Goal: Submit feedback/report problem: Submit feedback/report problem

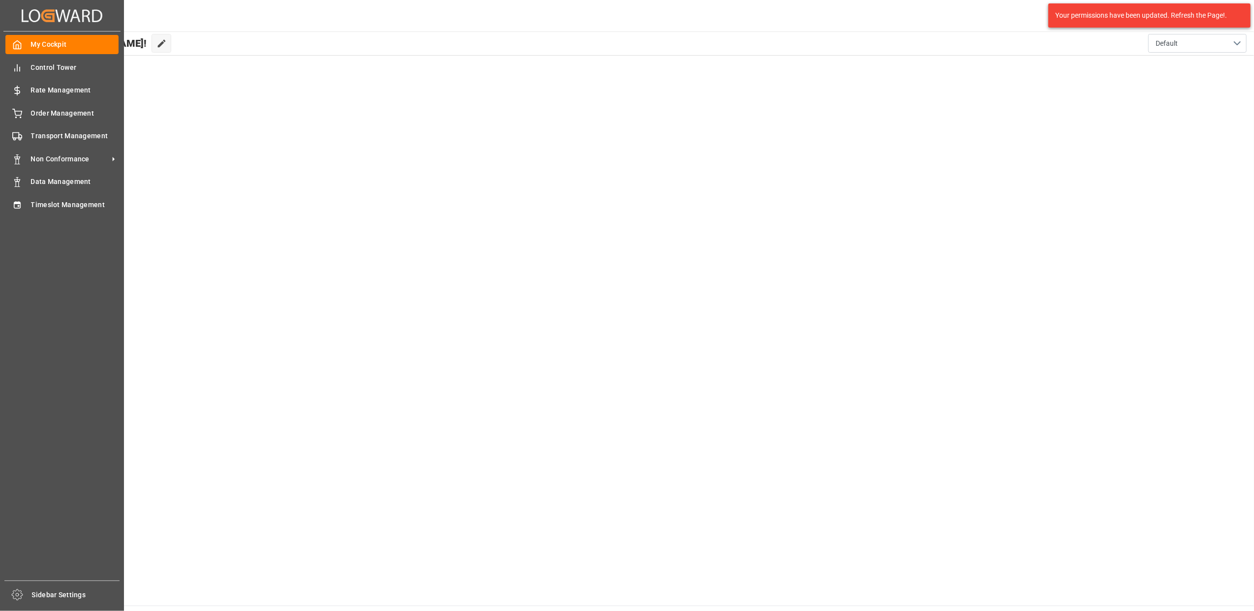
click at [22, 122] on div "My Cockpit My Cockpit Control Tower Control Tower Rate Management Rate Manageme…" at bounding box center [61, 305] width 117 height 549
click at [23, 115] on div "Order Management Order Management" at bounding box center [61, 112] width 113 height 19
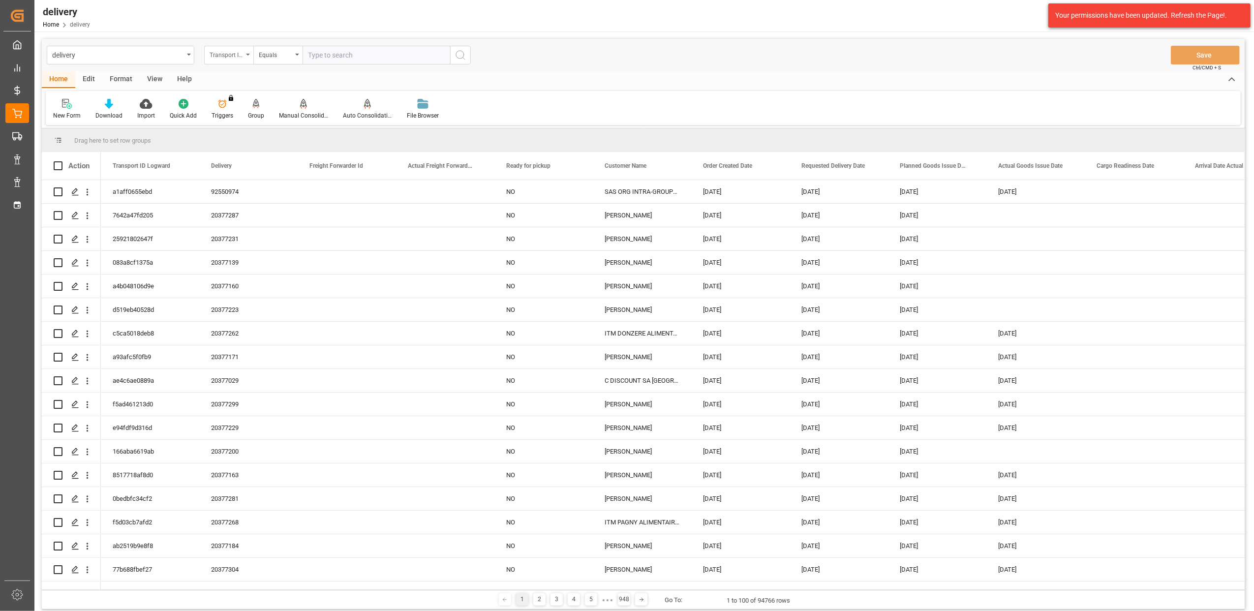
click at [247, 56] on div "Transport ID Logward" at bounding box center [228, 55] width 49 height 19
click at [234, 118] on div "Delivery" at bounding box center [278, 121] width 147 height 21
click at [309, 53] on input "text" at bounding box center [376, 55] width 148 height 19
type input "20376769"
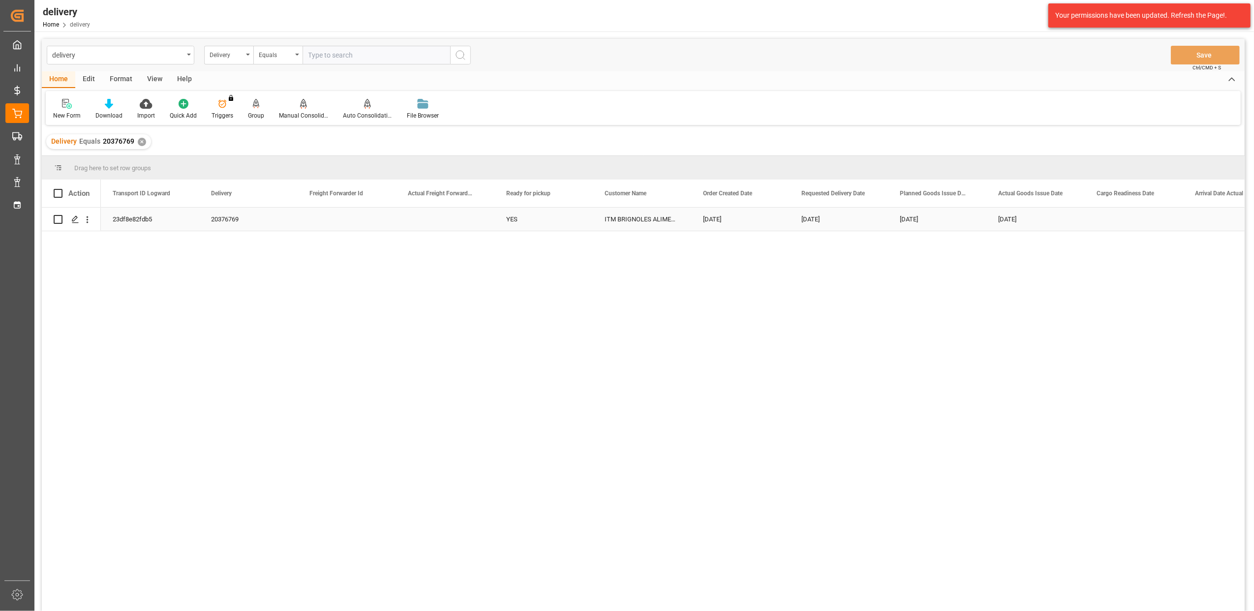
click at [152, 219] on div "23df8e82fdb5" at bounding box center [150, 219] width 98 height 23
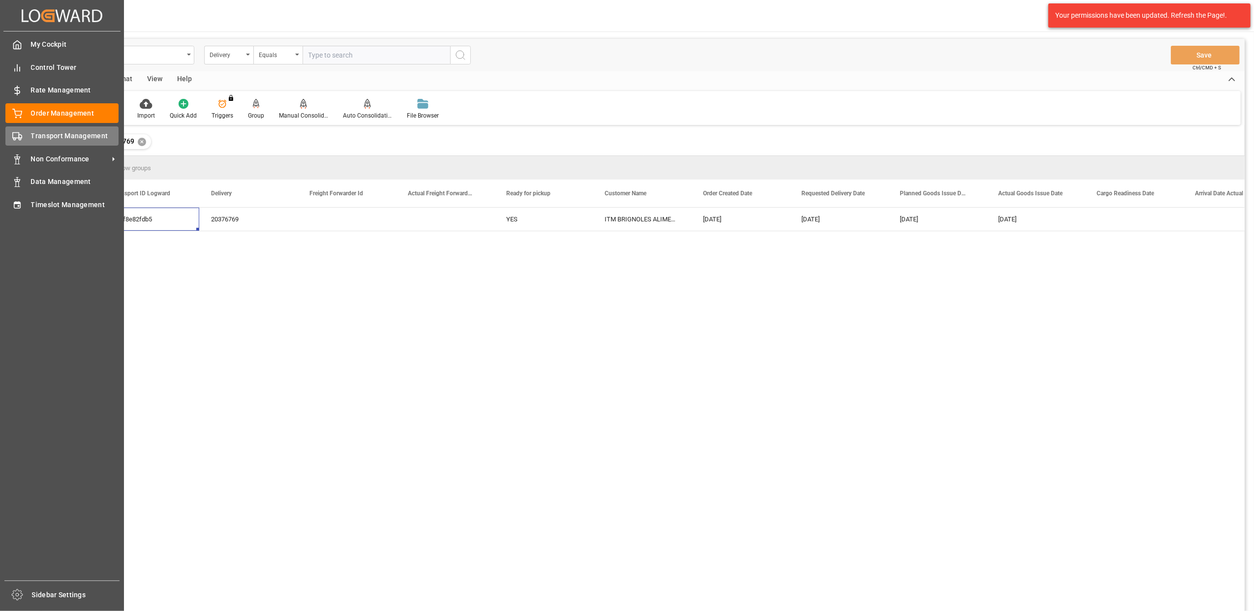
click at [18, 131] on div at bounding box center [13, 136] width 17 height 10
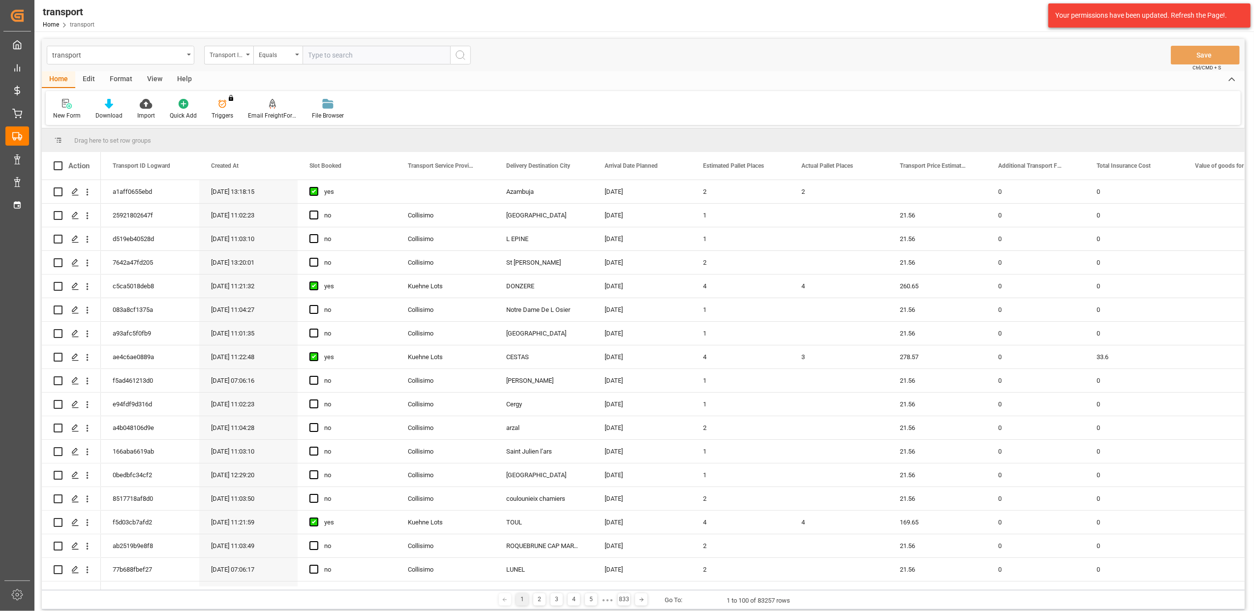
click at [334, 56] on input "text" at bounding box center [376, 55] width 148 height 19
paste input "23df8e82fdb5"
type input "23df8e82fdb5"
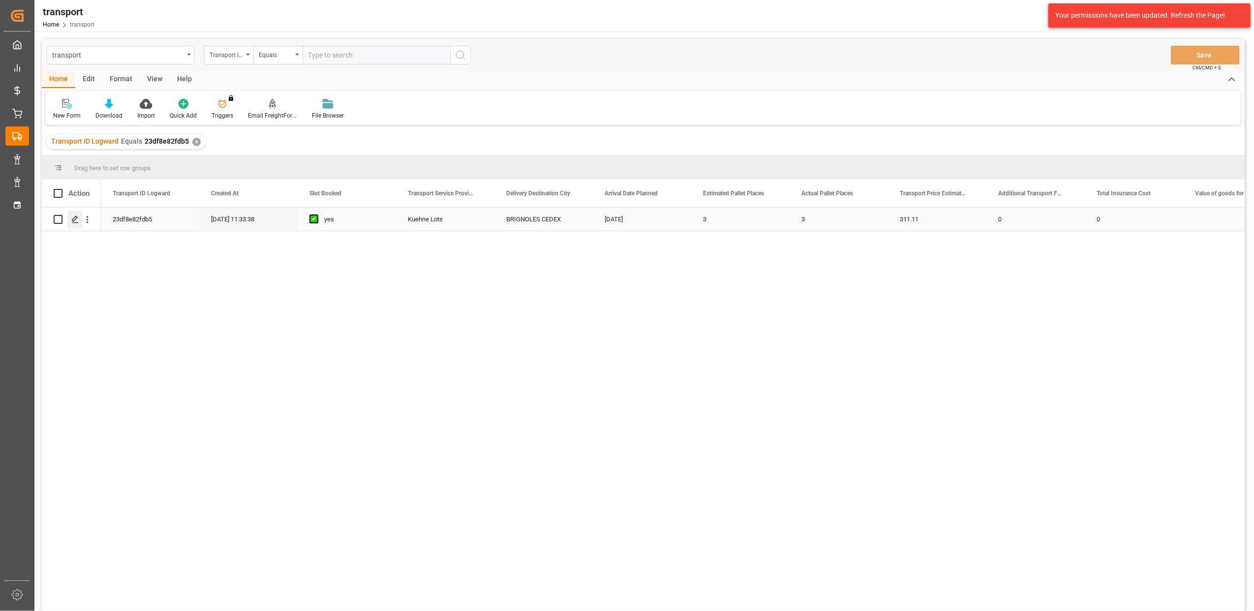
click at [75, 217] on icon "Press SPACE to select this row." at bounding box center [75, 219] width 8 height 8
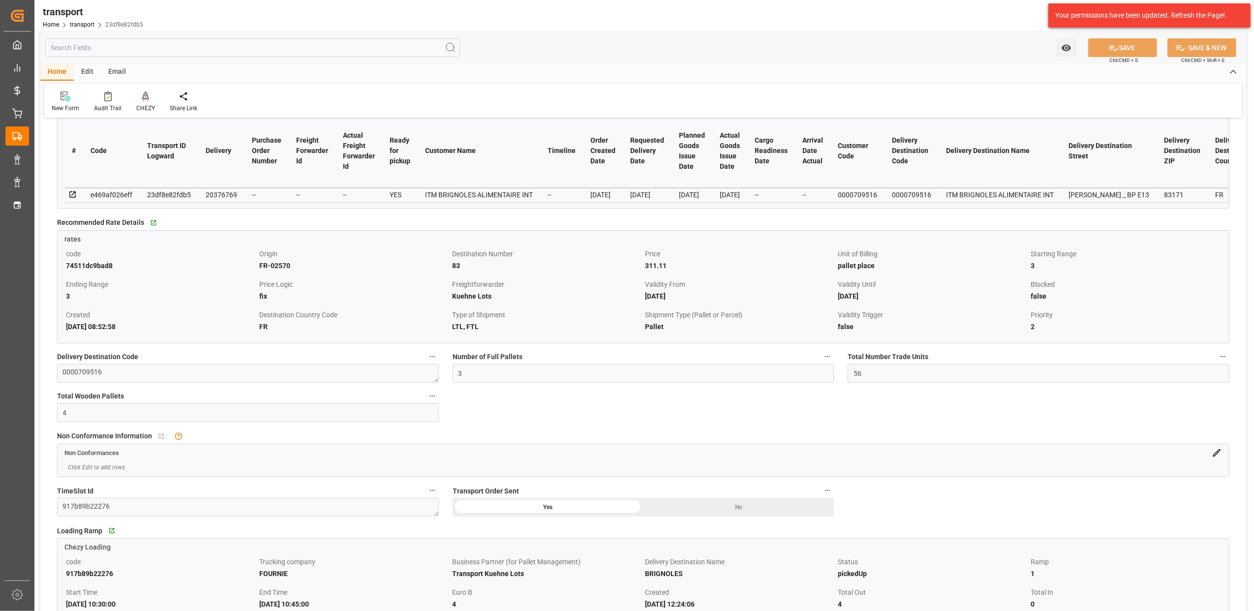
scroll to position [393, 0]
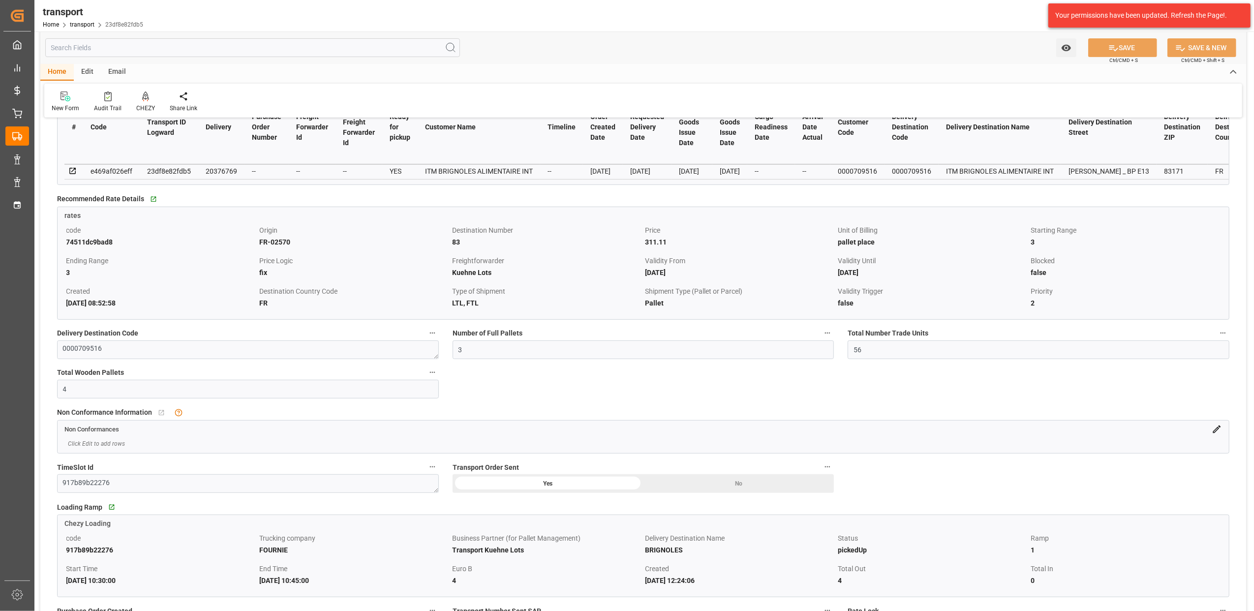
click at [1213, 433] on icon at bounding box center [1216, 429] width 10 height 10
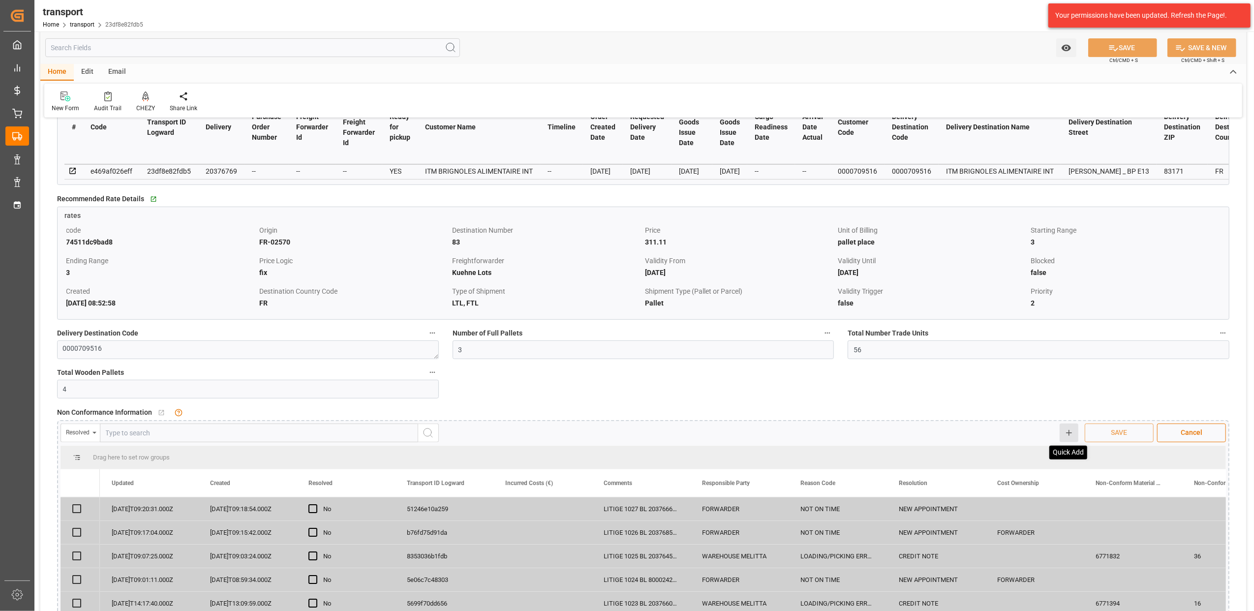
click at [1068, 437] on icon at bounding box center [1068, 432] width 9 height 9
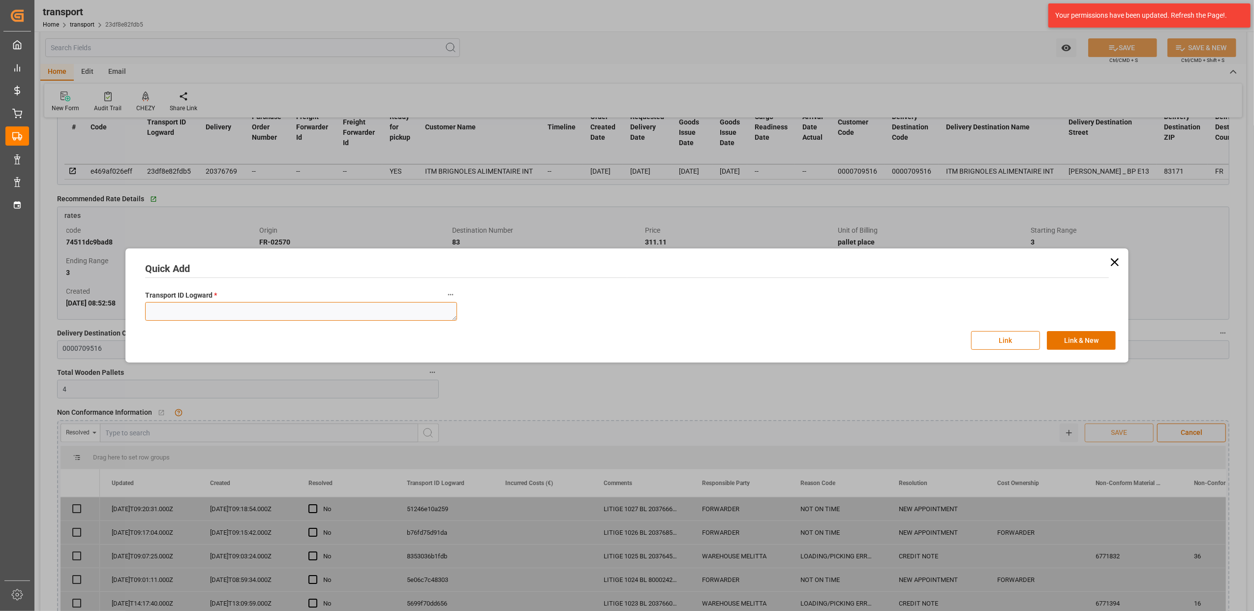
click at [327, 311] on textarea at bounding box center [301, 311] width 312 height 19
paste textarea "23df8e82fdb5"
type textarea "23df8e82fdb5"
click at [1002, 343] on button "Link" at bounding box center [1005, 340] width 69 height 19
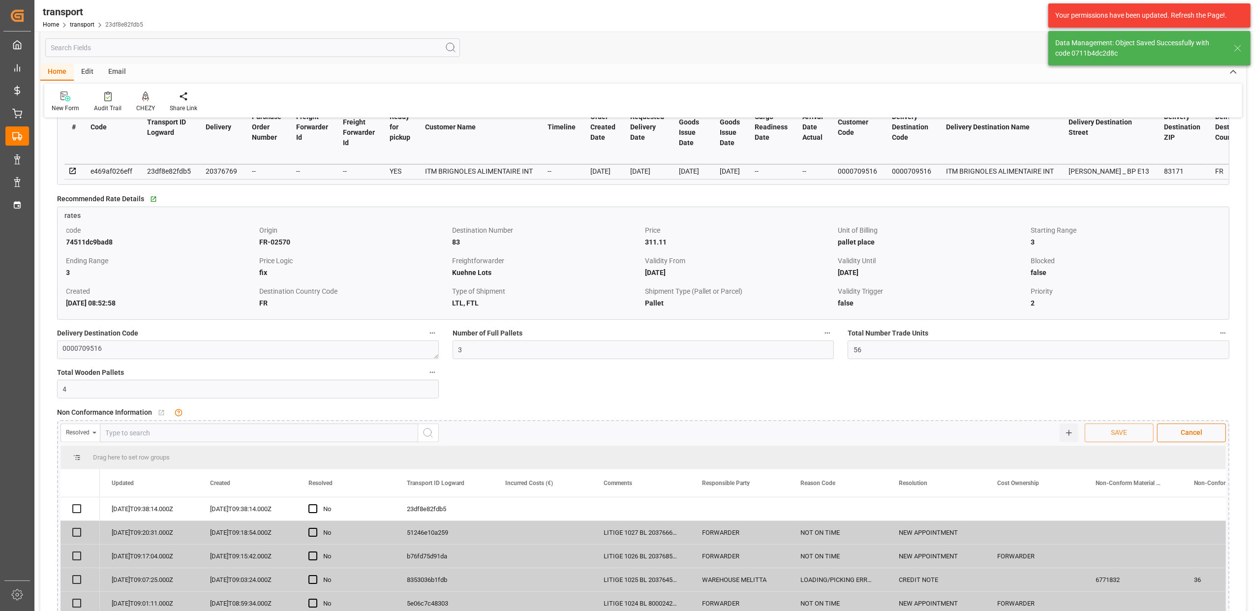
checkbox input "true"
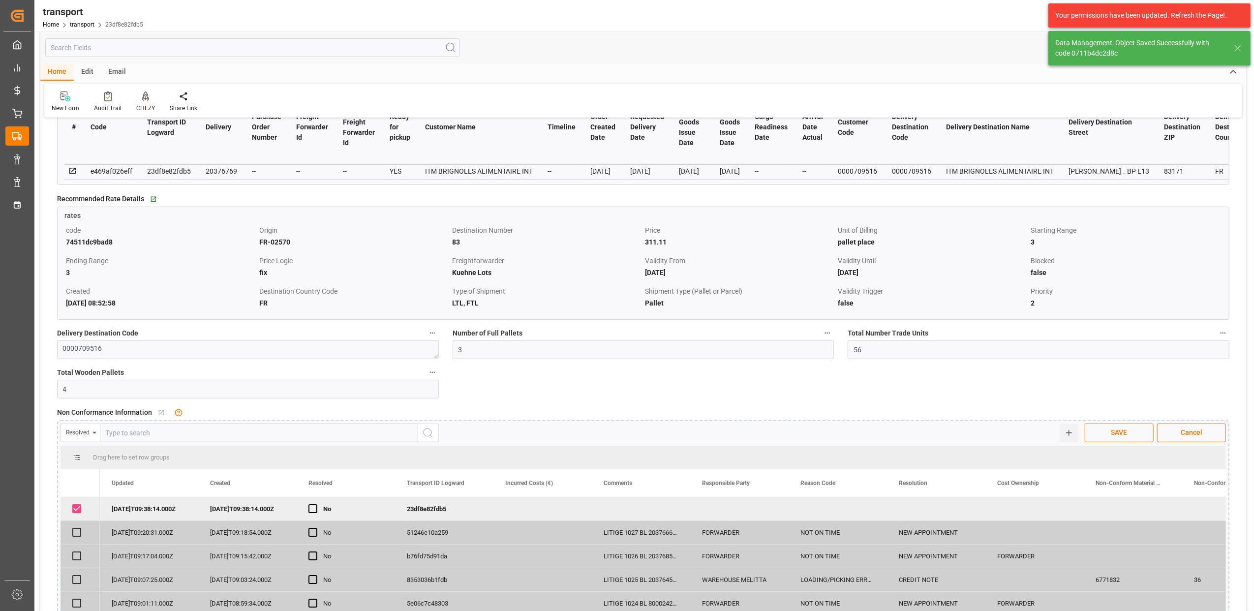
click at [1105, 434] on button "SAVE" at bounding box center [1118, 432] width 69 height 19
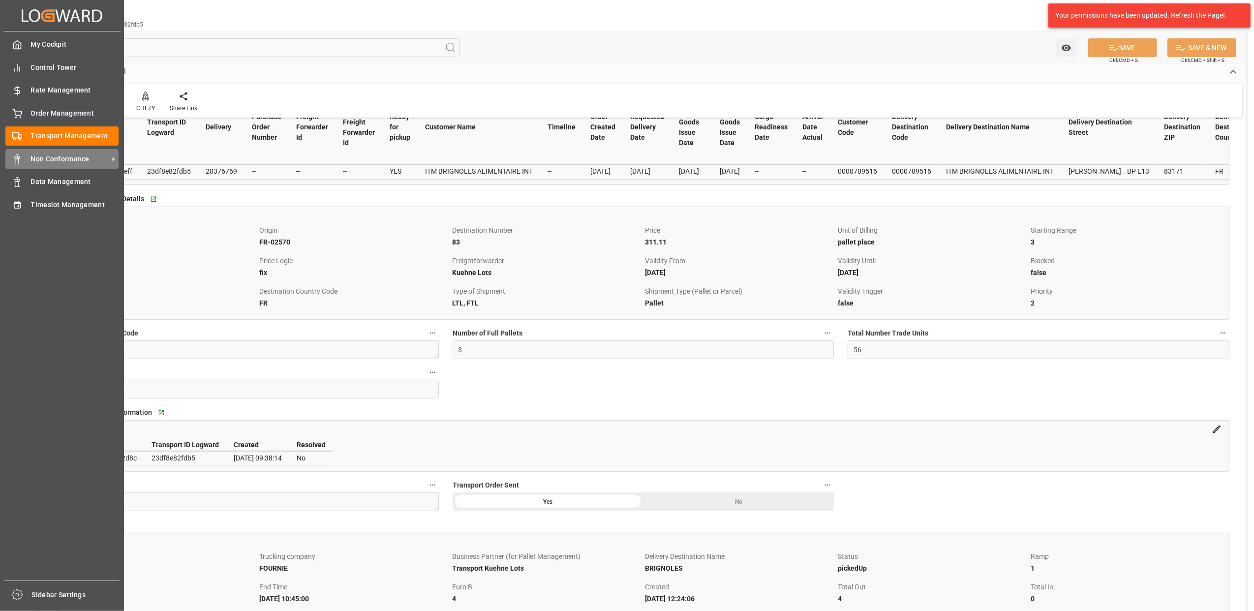
click at [28, 156] on div "Non Conformance Non Conformance" at bounding box center [61, 158] width 113 height 19
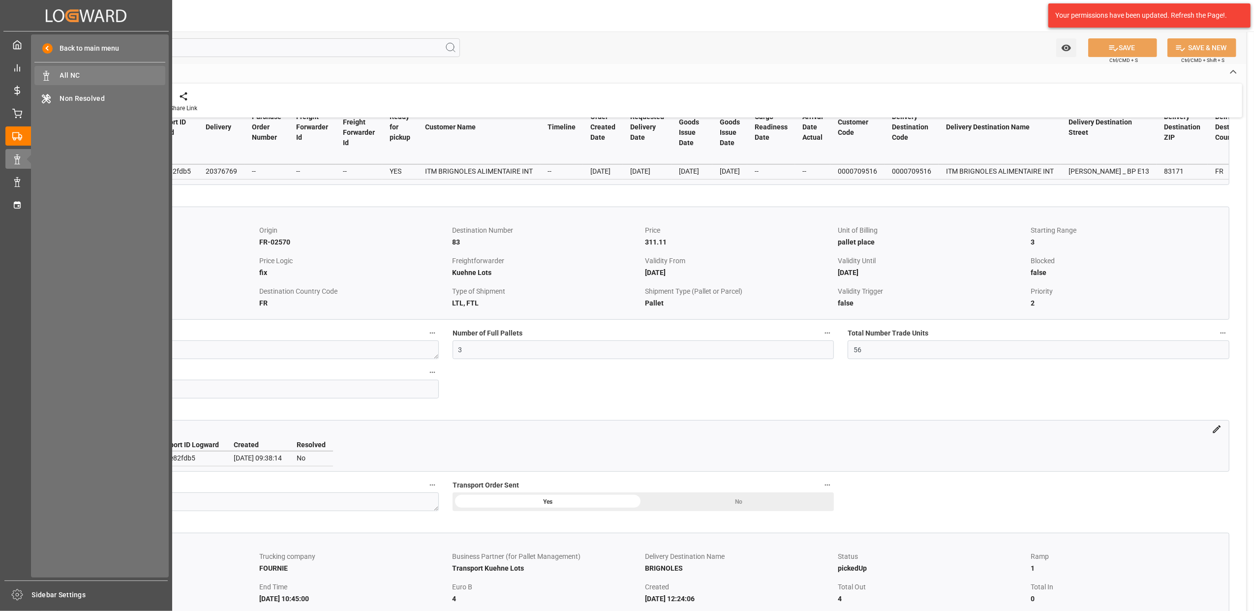
click at [77, 73] on span "All NC" at bounding box center [113, 75] width 106 height 10
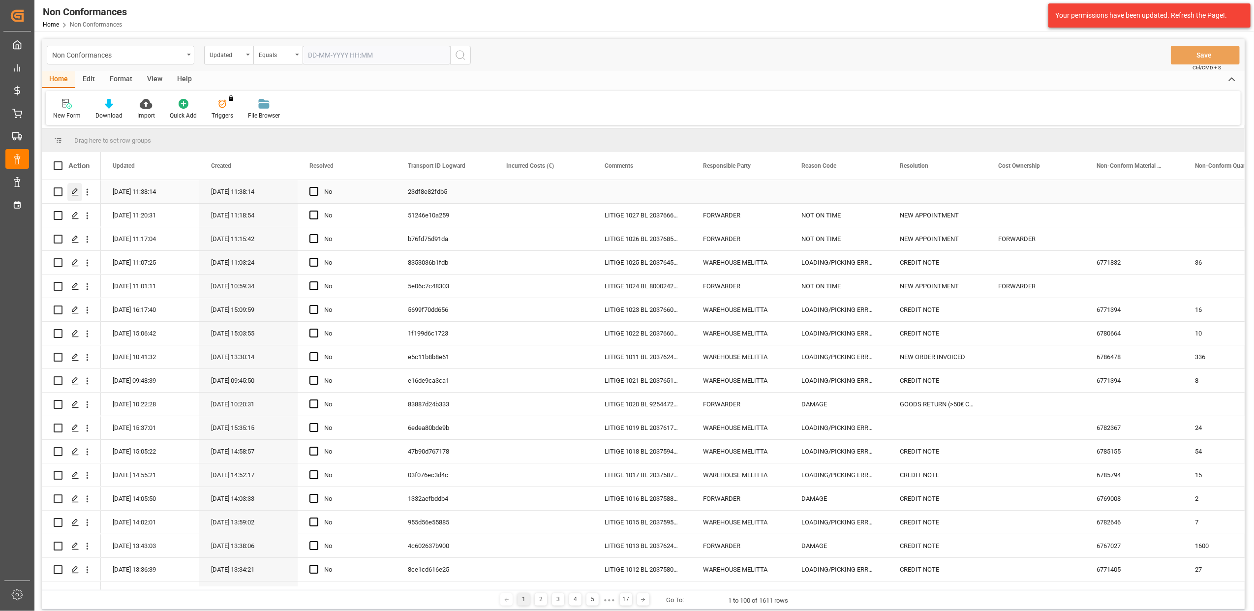
click at [73, 190] on icon "Press SPACE to select this row." at bounding box center [75, 192] width 8 height 8
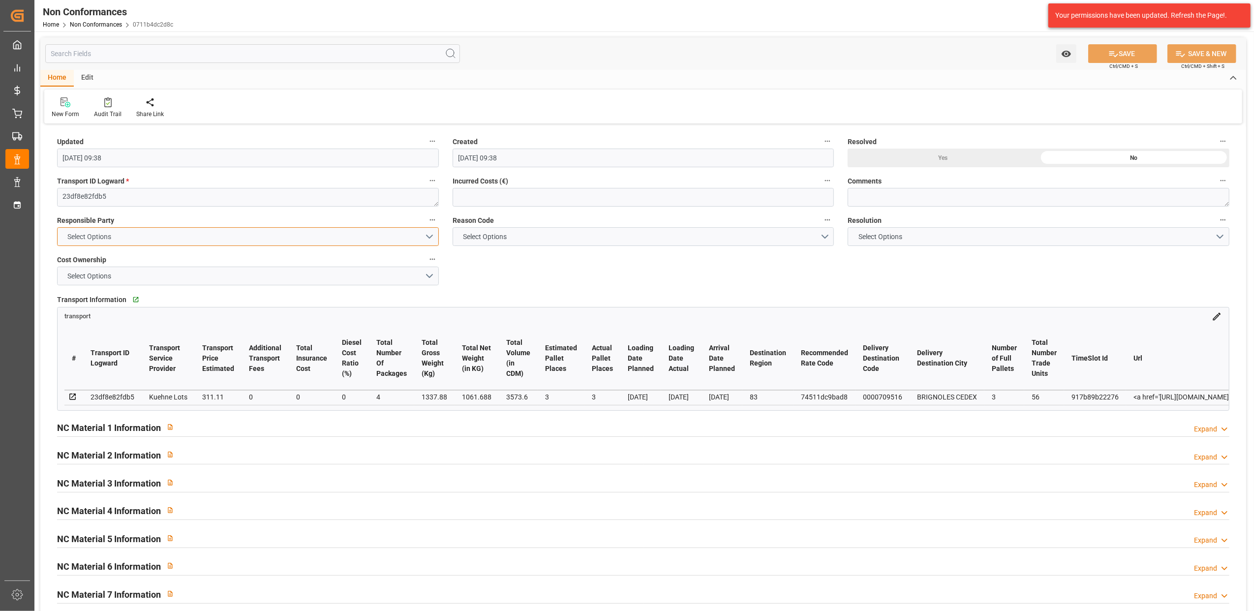
click at [433, 237] on button "Select Options" at bounding box center [248, 236] width 382 height 19
click at [103, 234] on div "FORWARDER" at bounding box center [248, 239] width 381 height 21
click at [826, 239] on button "Select Options" at bounding box center [643, 236] width 382 height 19
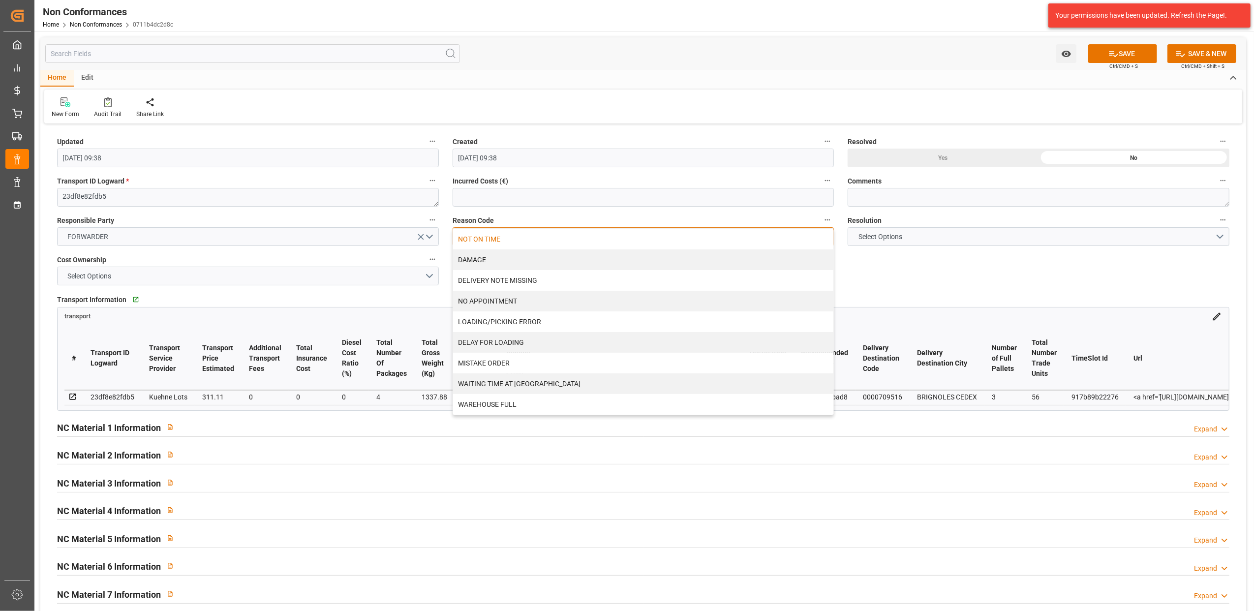
click at [500, 239] on div "NOT ON TIME" at bounding box center [643, 239] width 381 height 21
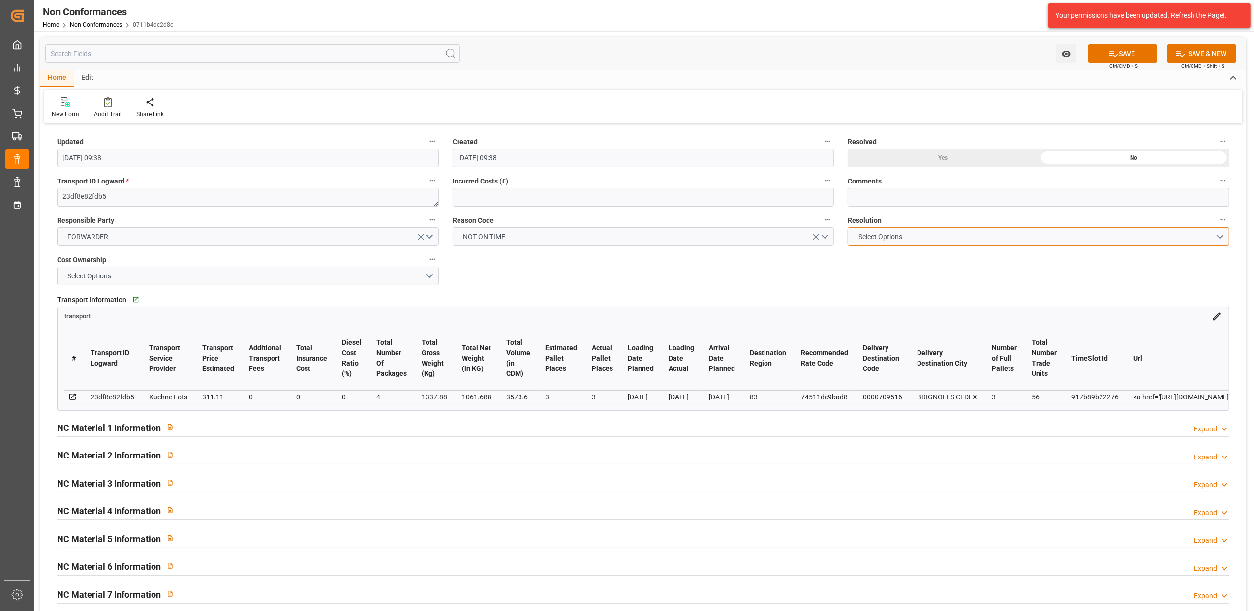
click at [1222, 237] on button "Select Options" at bounding box center [1038, 236] width 382 height 19
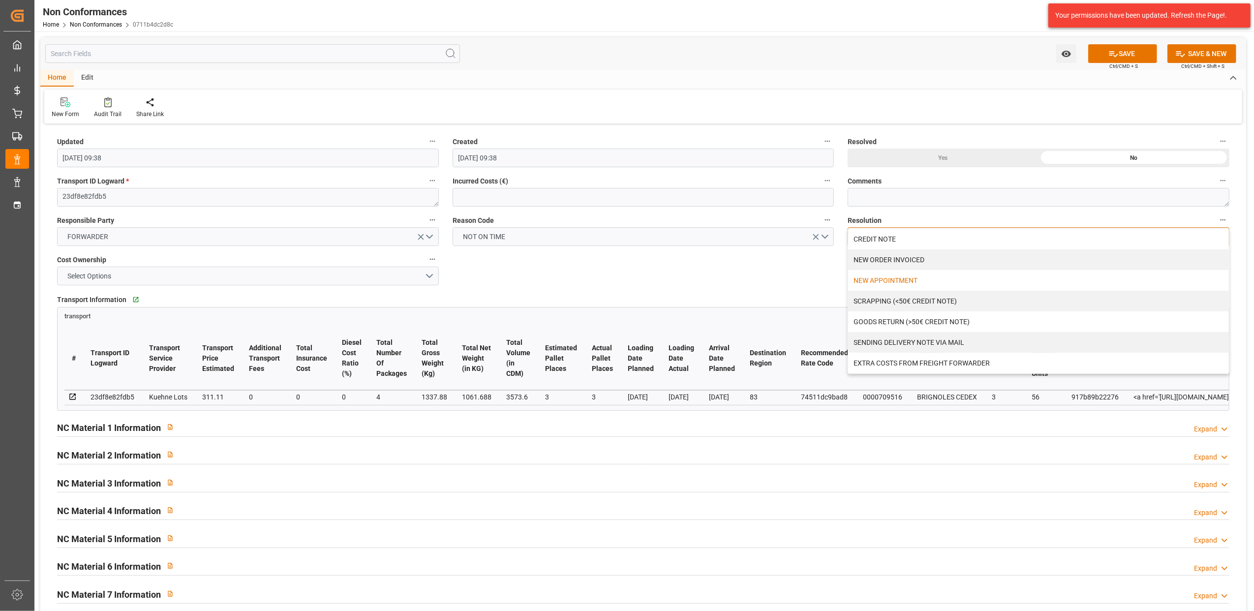
click at [909, 277] on div "NEW APPOINTMENT" at bounding box center [1038, 280] width 381 height 21
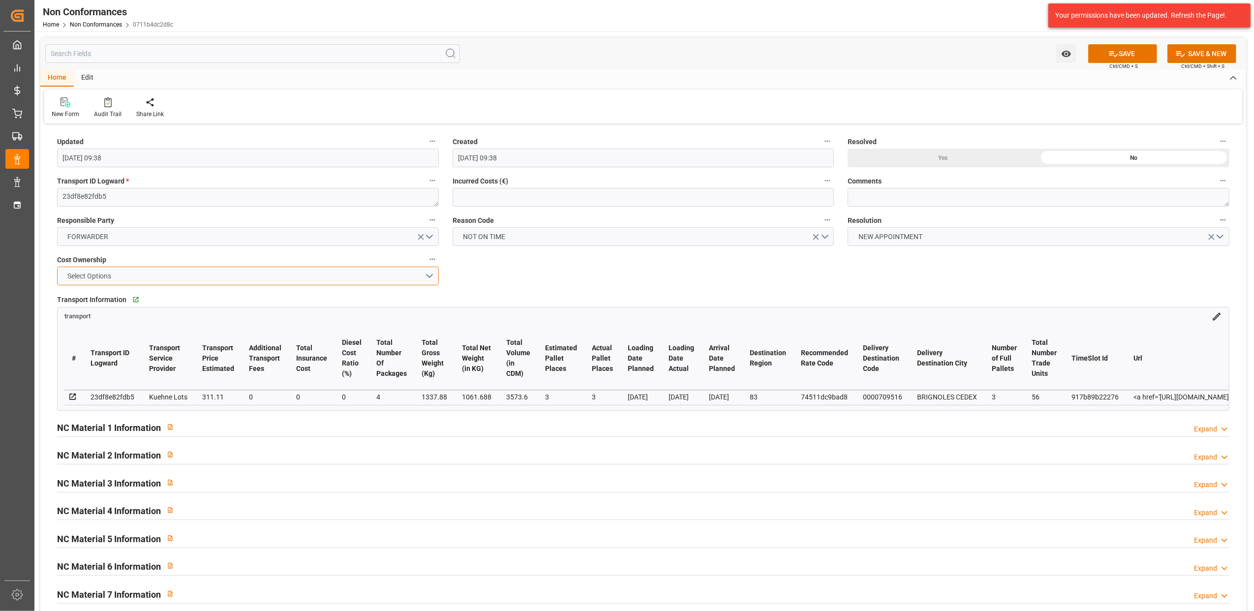
click at [428, 274] on button "Select Options" at bounding box center [248, 276] width 382 height 19
click at [89, 278] on div "FORWARDER" at bounding box center [248, 278] width 381 height 21
click at [859, 200] on textarea at bounding box center [1038, 197] width 382 height 19
type textarea "LITIGE 1028 BL 20376769 Non livré le 02/09 car pas mis en livraison nouveau ren…"
click at [1122, 54] on button "SAVE" at bounding box center [1122, 53] width 69 height 19
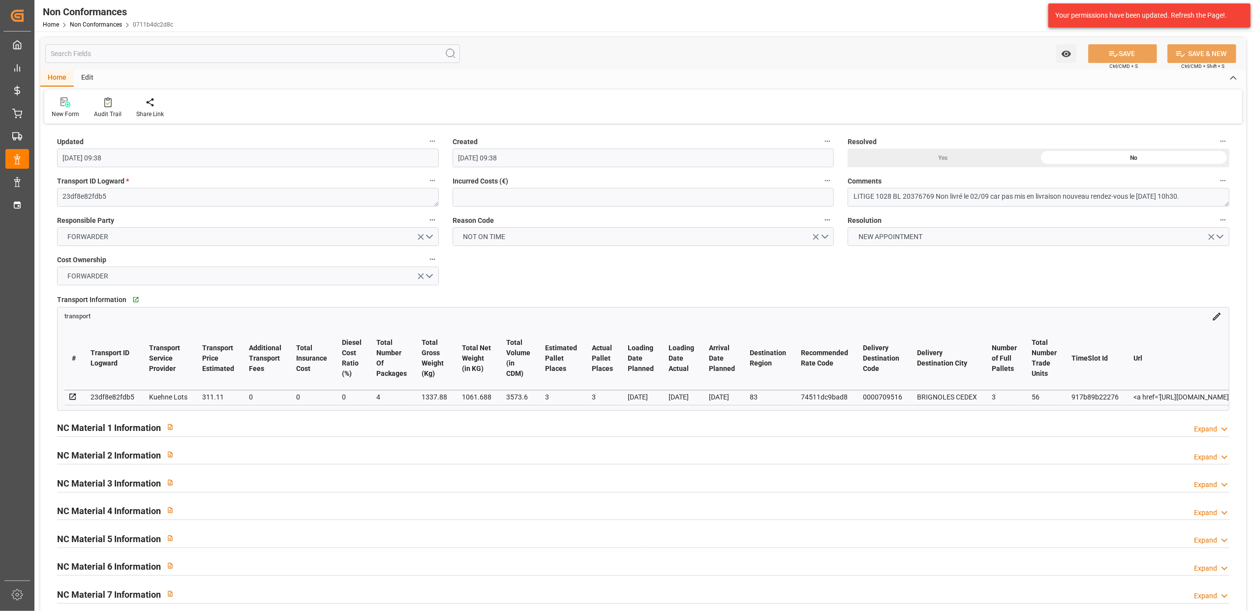
type input "[DATE] 09:40"
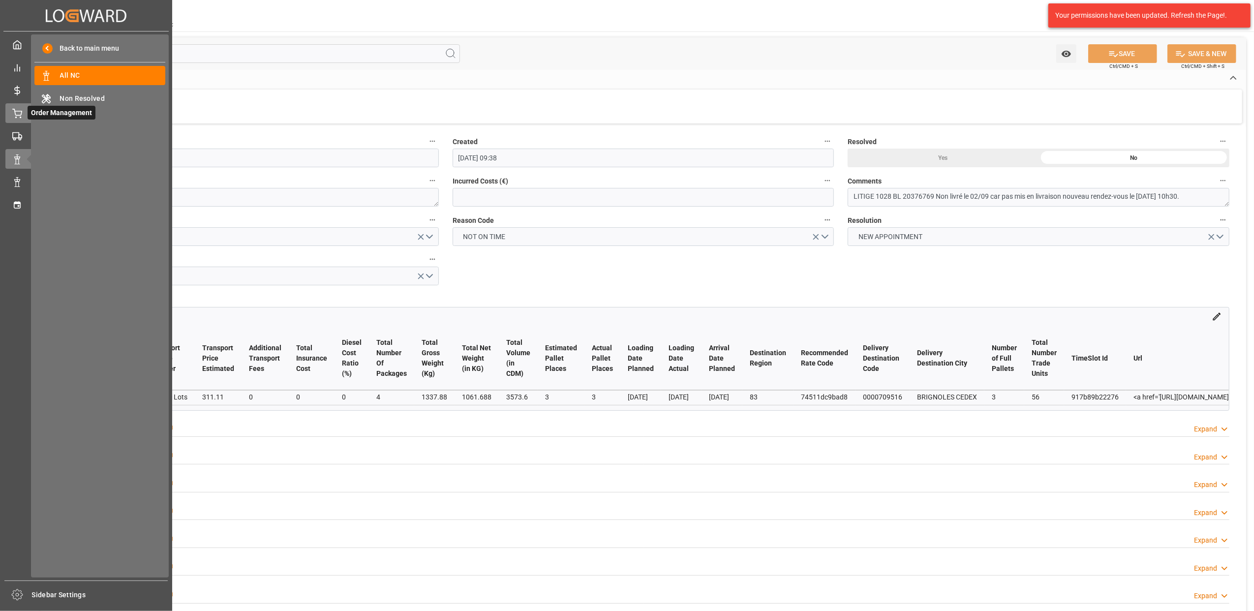
click at [20, 113] on icon at bounding box center [17, 114] width 10 height 10
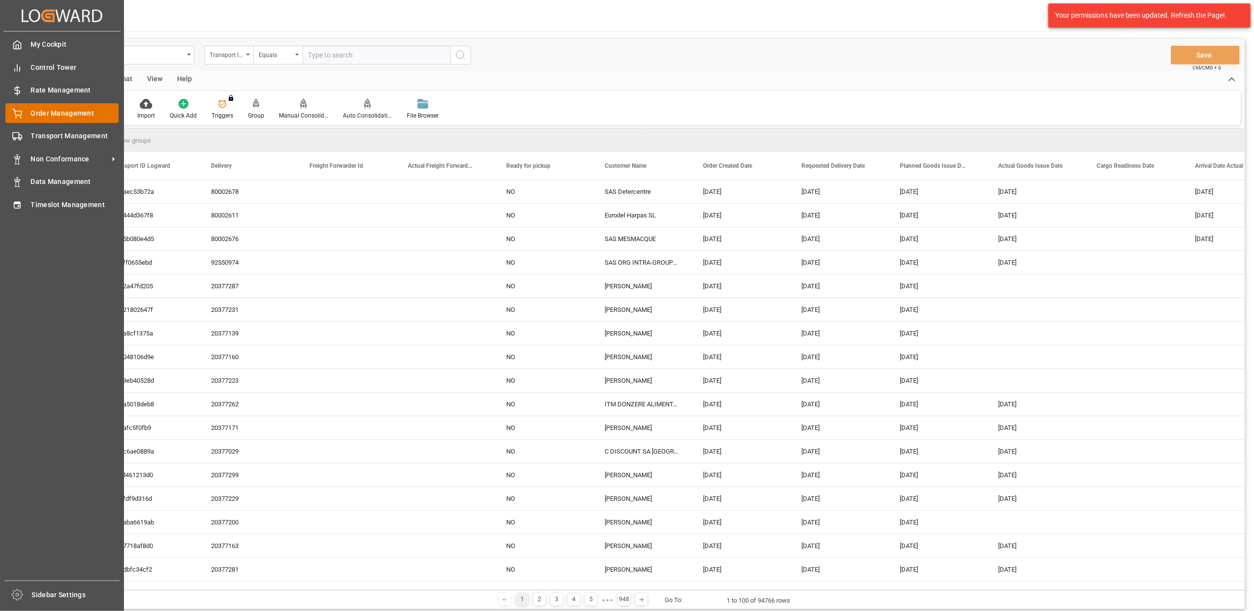
click at [22, 109] on div "Order Management Order Management" at bounding box center [61, 112] width 113 height 19
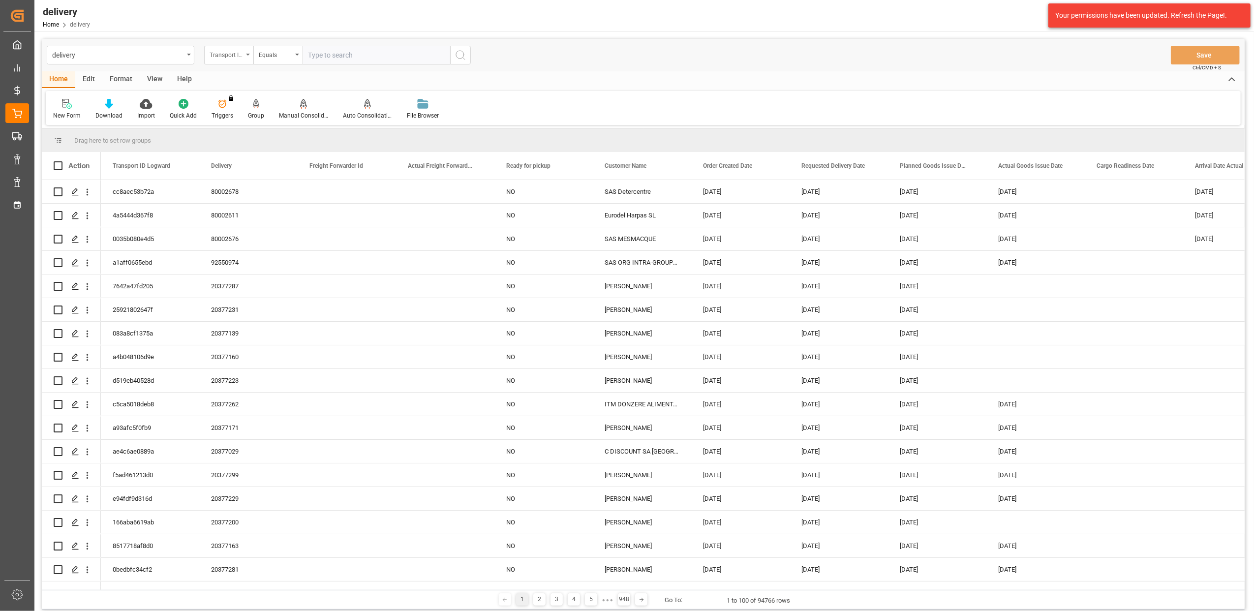
click at [247, 55] on icon "open menu" at bounding box center [248, 55] width 4 height 2
click at [252, 119] on div "Delivery" at bounding box center [278, 121] width 147 height 21
click at [327, 56] on input "text" at bounding box center [376, 55] width 148 height 19
type input "20376611"
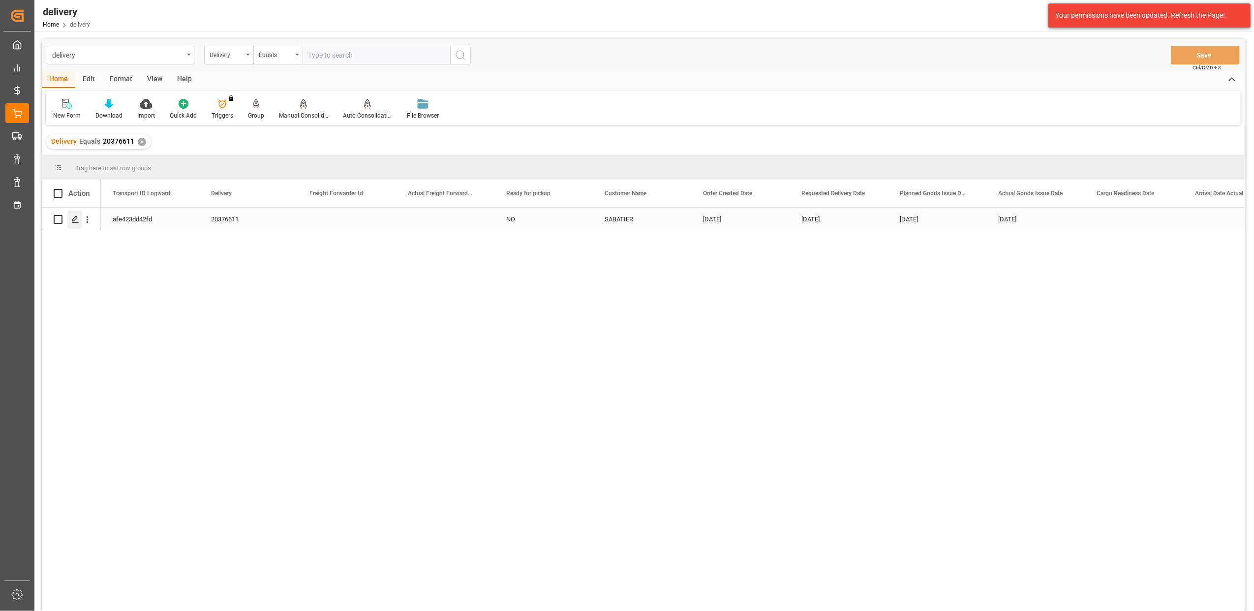
click at [74, 220] on polygon "Press SPACE to select this row." at bounding box center [74, 218] width 5 height 5
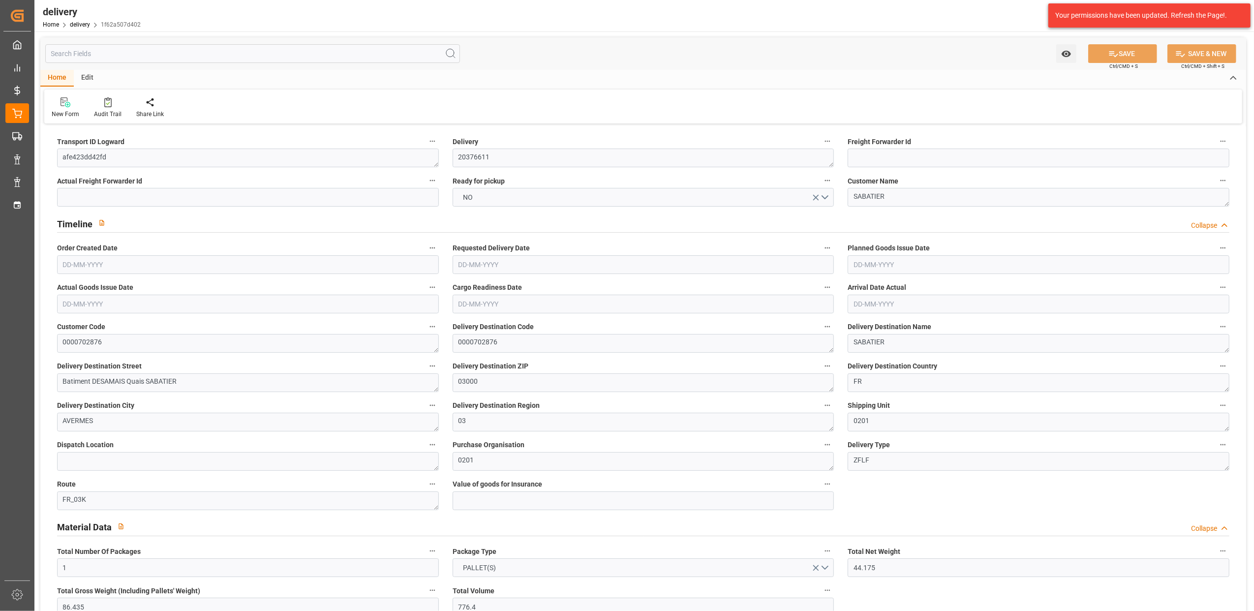
type input "[DATE]"
type input "[DATE] 11:00"
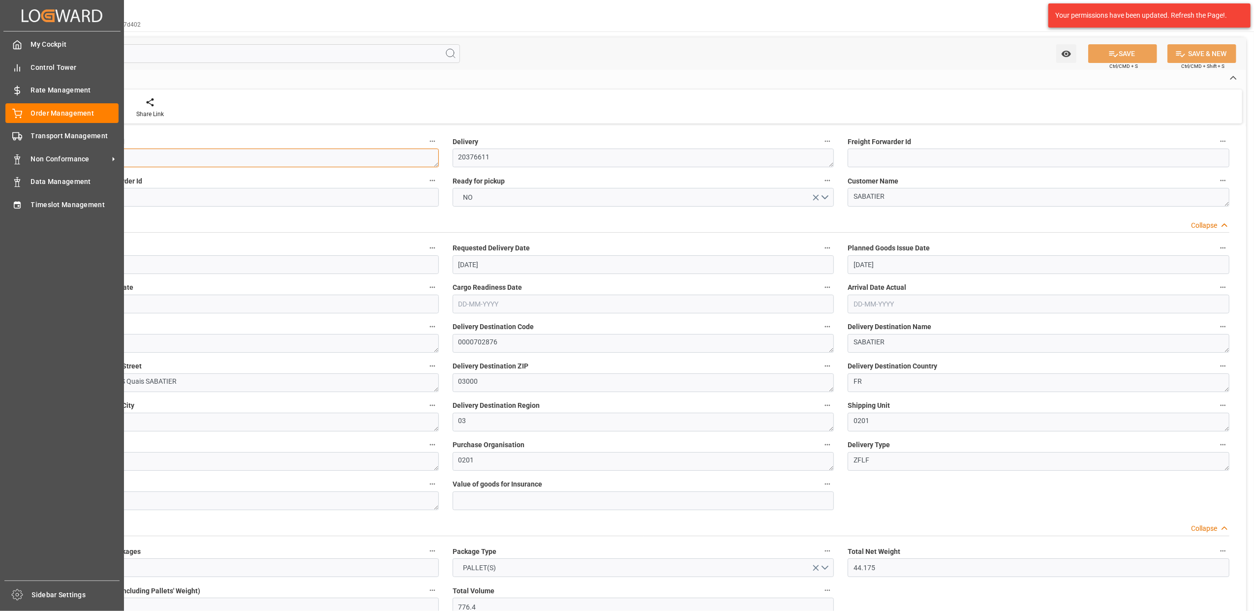
drag, startPoint x: 176, startPoint y: 162, endPoint x: 4, endPoint y: 162, distance: 171.6
click at [4, 162] on div "Created by potrace 1.15, written by [PERSON_NAME] [DATE]-[DATE] Created by potr…" at bounding box center [627, 305] width 1254 height 611
click at [25, 132] on div "Transport Management Transport Management" at bounding box center [61, 135] width 113 height 19
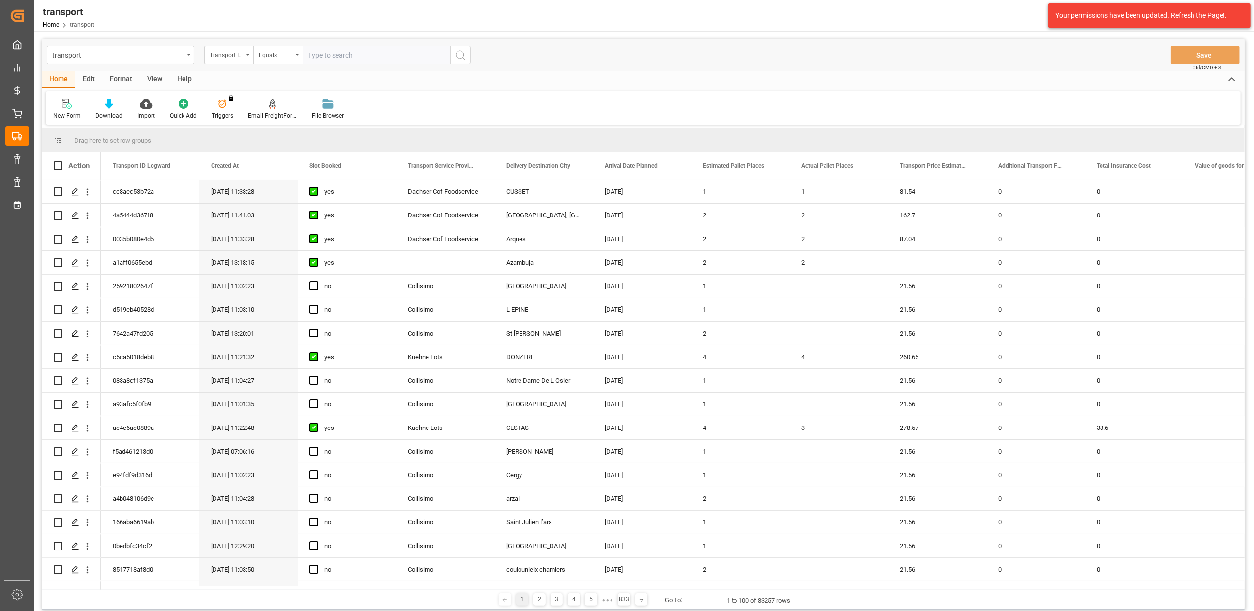
click at [326, 52] on input "text" at bounding box center [376, 55] width 148 height 19
type input "afe423dd42fd"
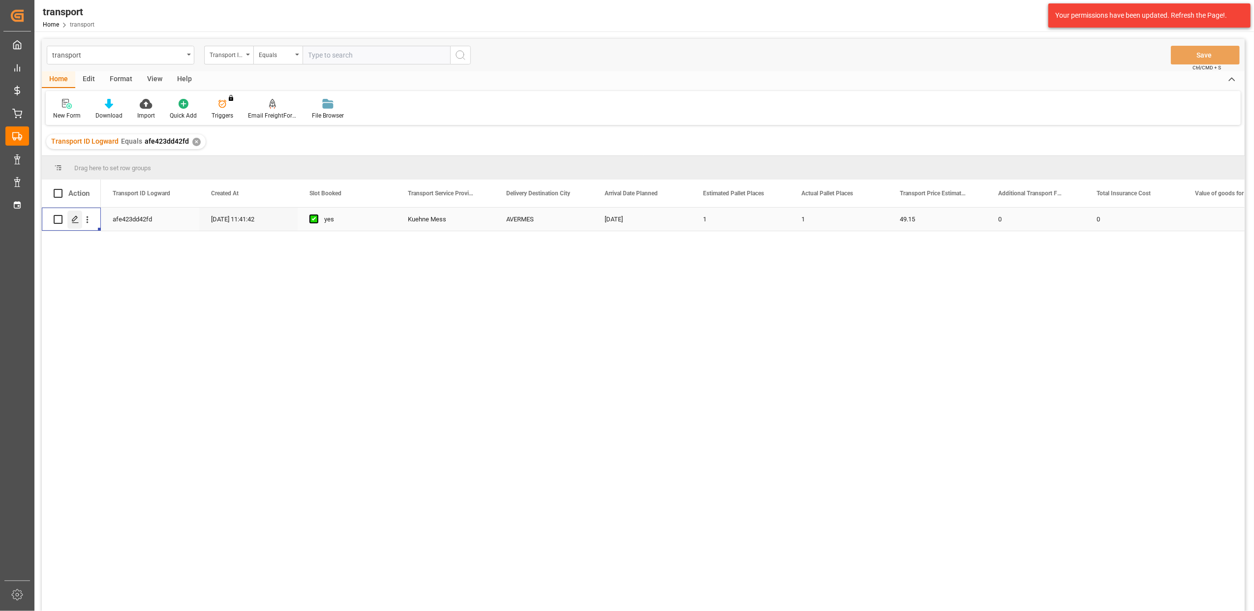
click at [78, 221] on icon "Press SPACE to select this row." at bounding box center [75, 219] width 8 height 8
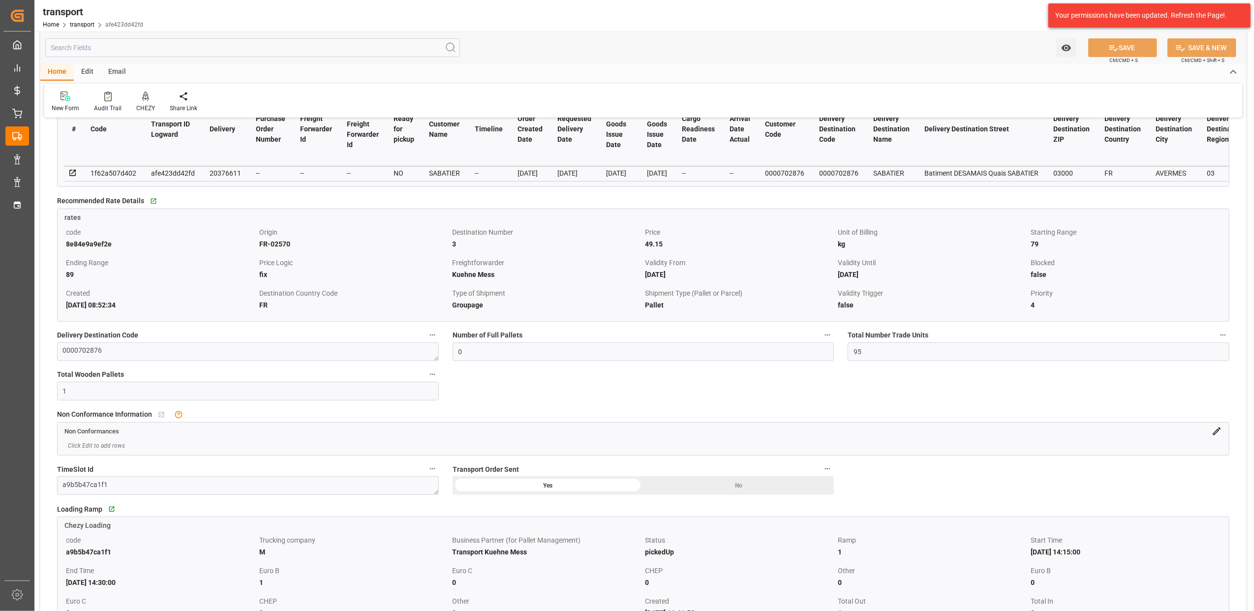
scroll to position [393, 0]
click at [1214, 433] on icon at bounding box center [1217, 429] width 8 height 8
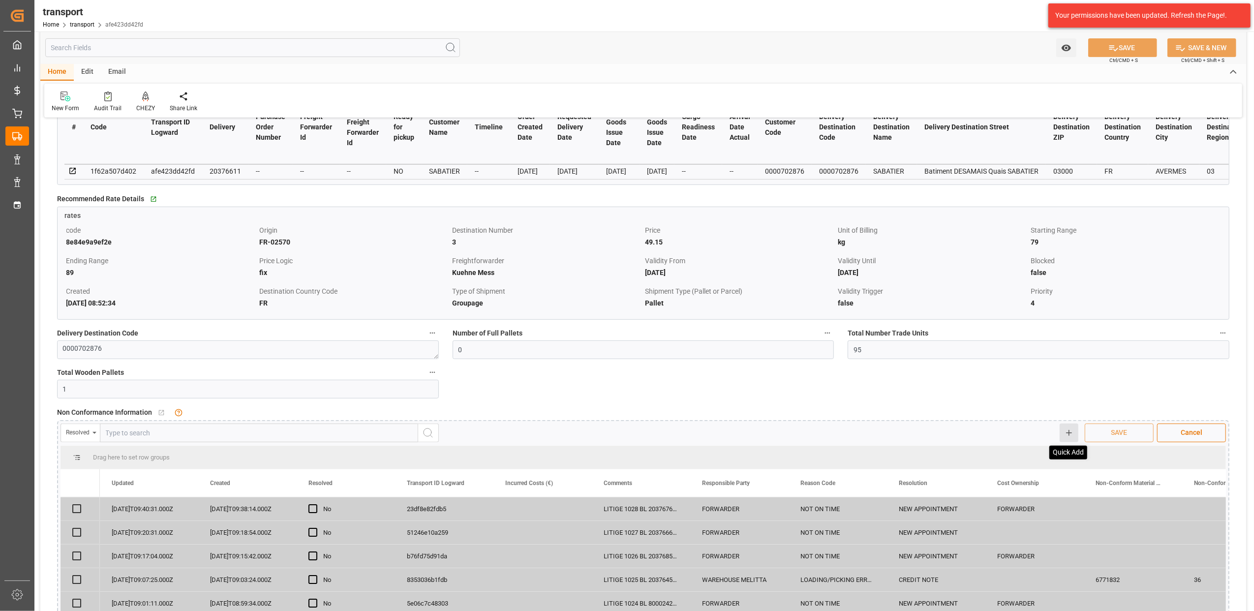
click at [1065, 436] on icon at bounding box center [1068, 432] width 9 height 9
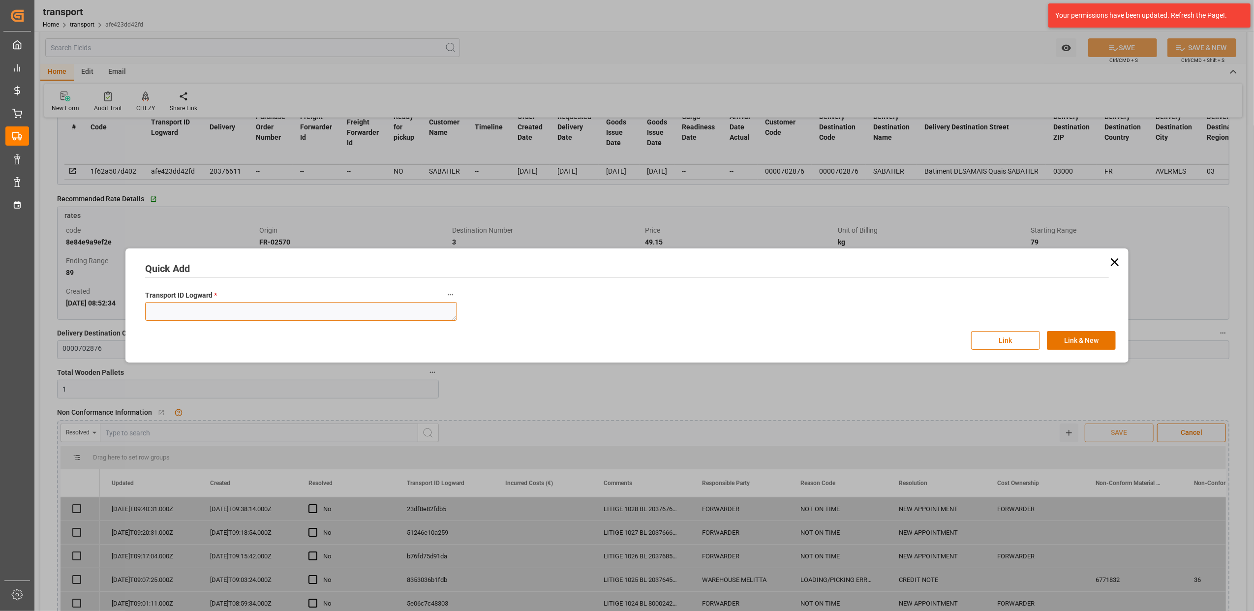
click at [365, 313] on textarea at bounding box center [301, 311] width 312 height 19
paste textarea "afe423dd42fd"
type textarea "afe423dd42fd"
click at [990, 341] on button "Link" at bounding box center [1005, 340] width 69 height 19
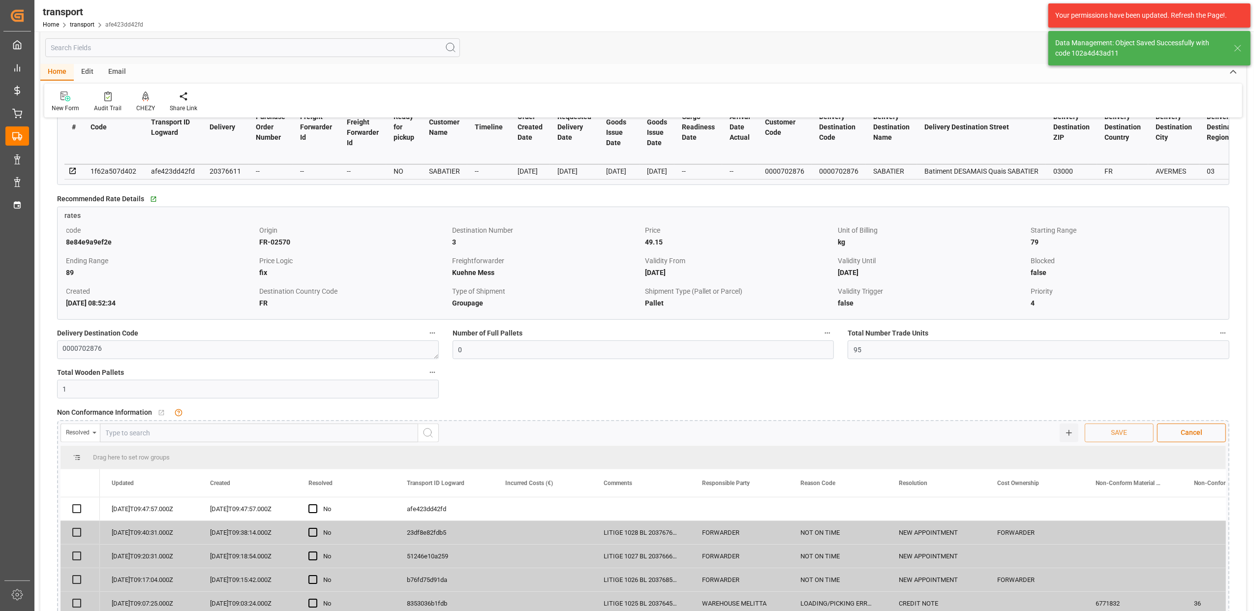
checkbox input "true"
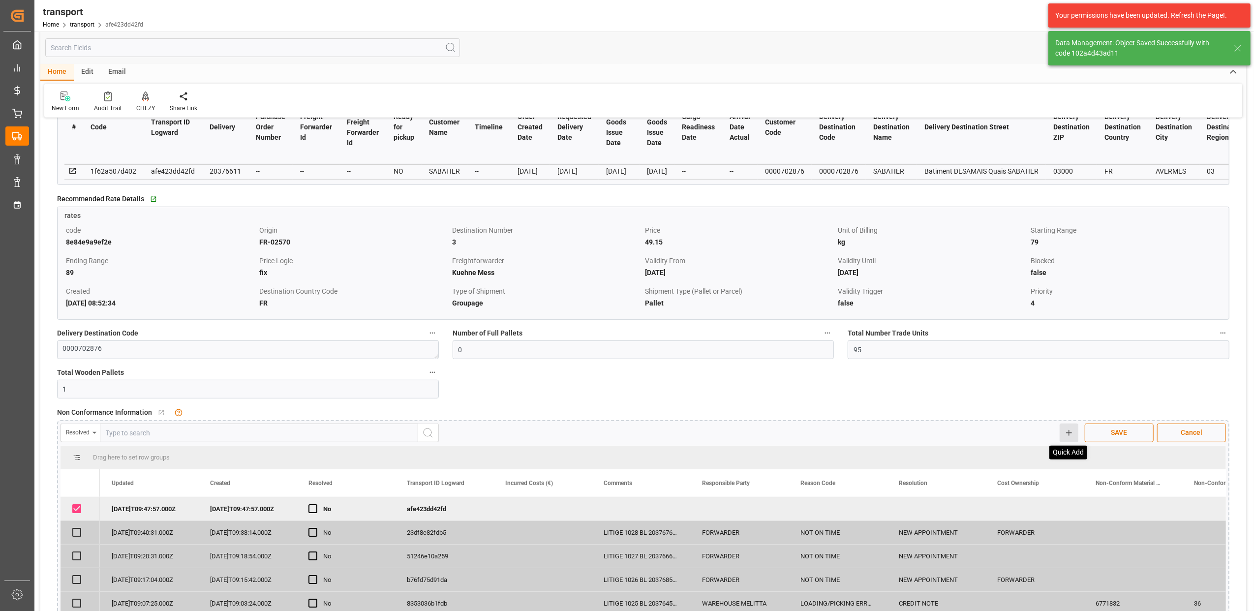
click at [1068, 435] on icon at bounding box center [1068, 432] width 9 height 9
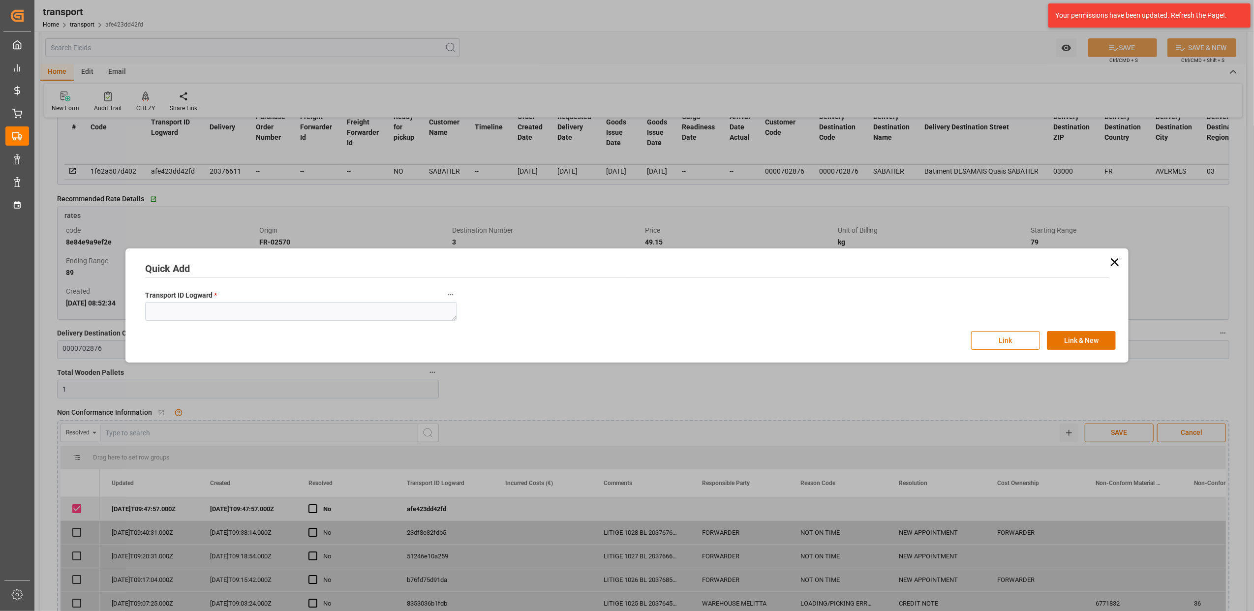
drag, startPoint x: 1115, startPoint y: 261, endPoint x: 1116, endPoint y: 280, distance: 19.7
click at [1116, 261] on icon at bounding box center [1115, 262] width 8 height 8
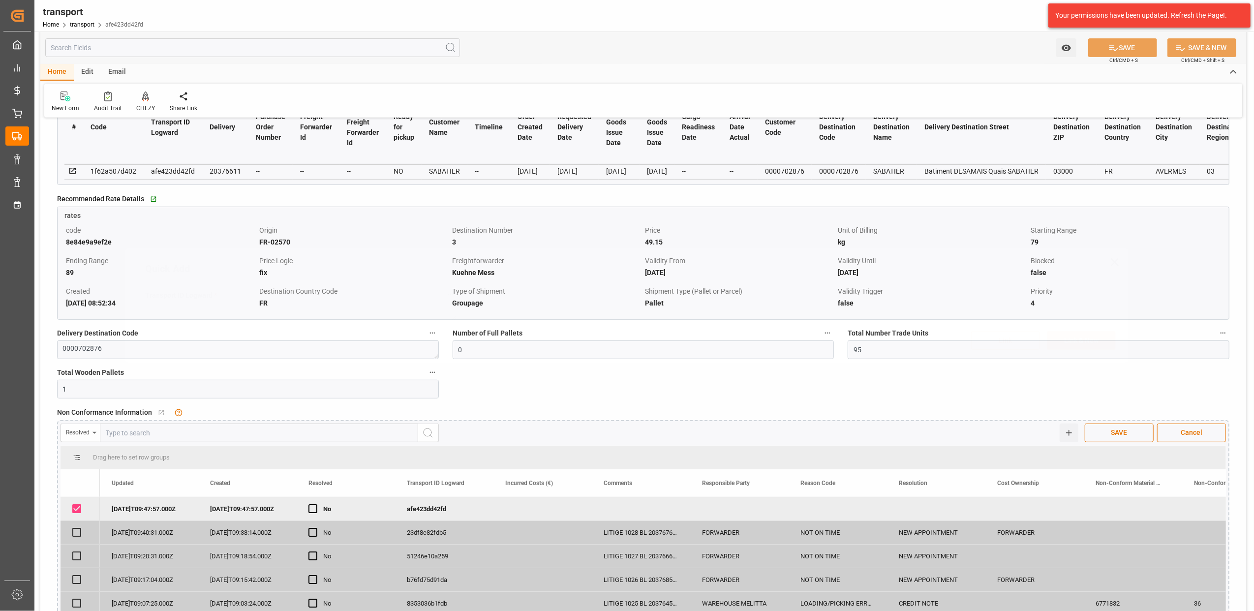
click at [1133, 435] on button "SAVE" at bounding box center [1118, 432] width 69 height 19
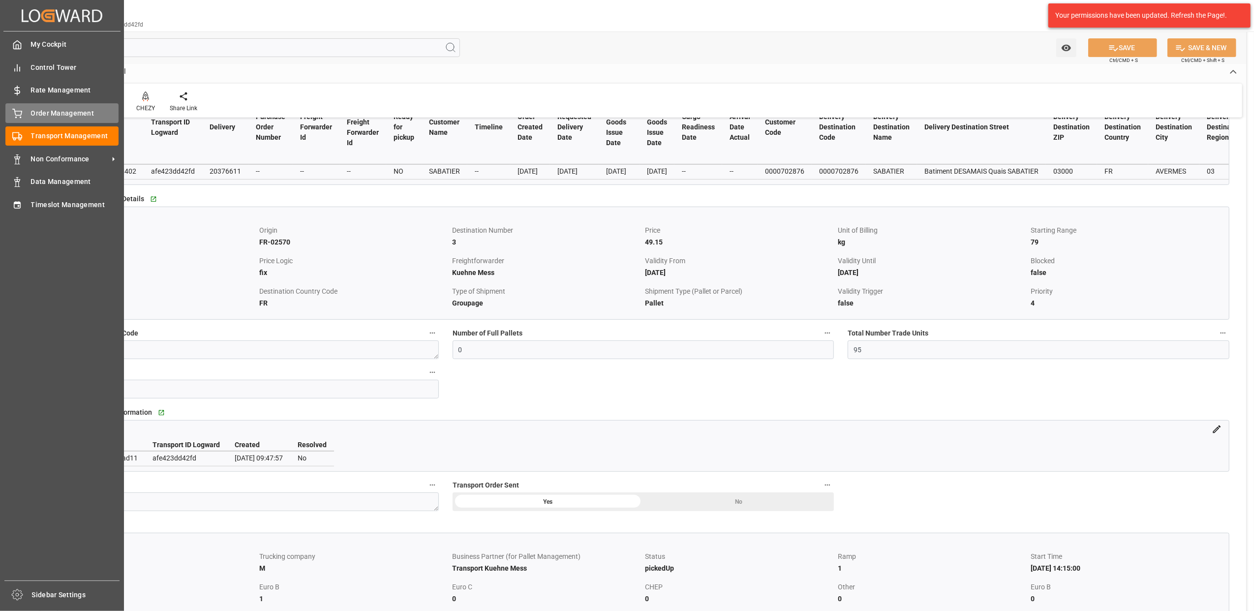
click at [49, 119] on div "Order Management Order Management" at bounding box center [61, 112] width 113 height 19
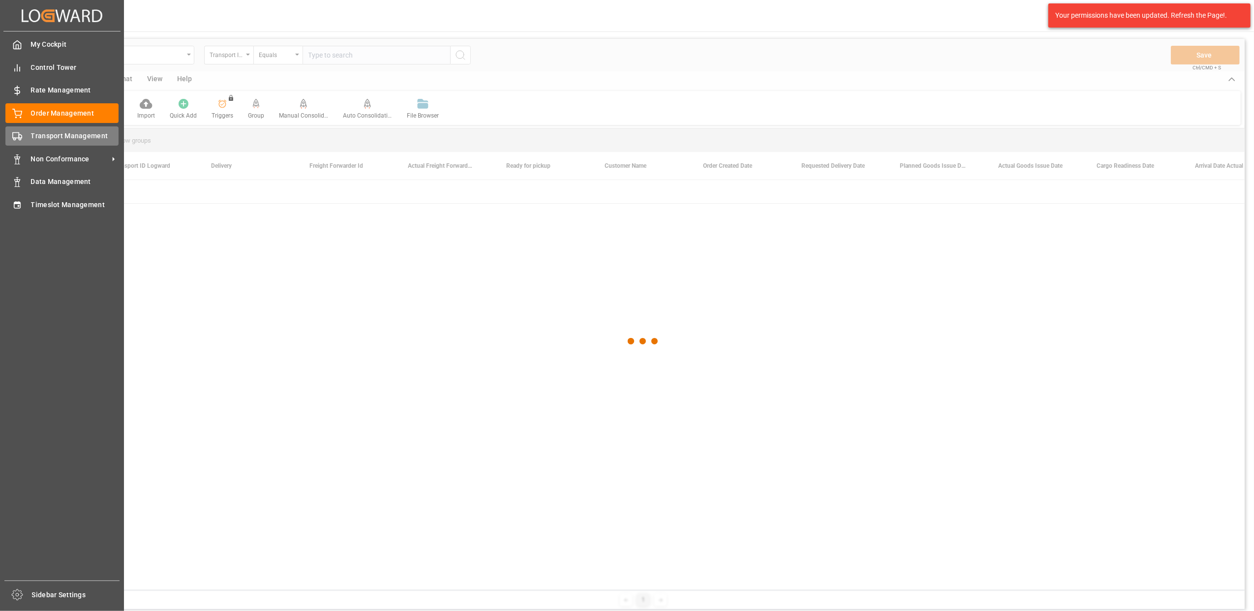
click at [27, 135] on div "Transport Management Transport Management" at bounding box center [61, 135] width 113 height 19
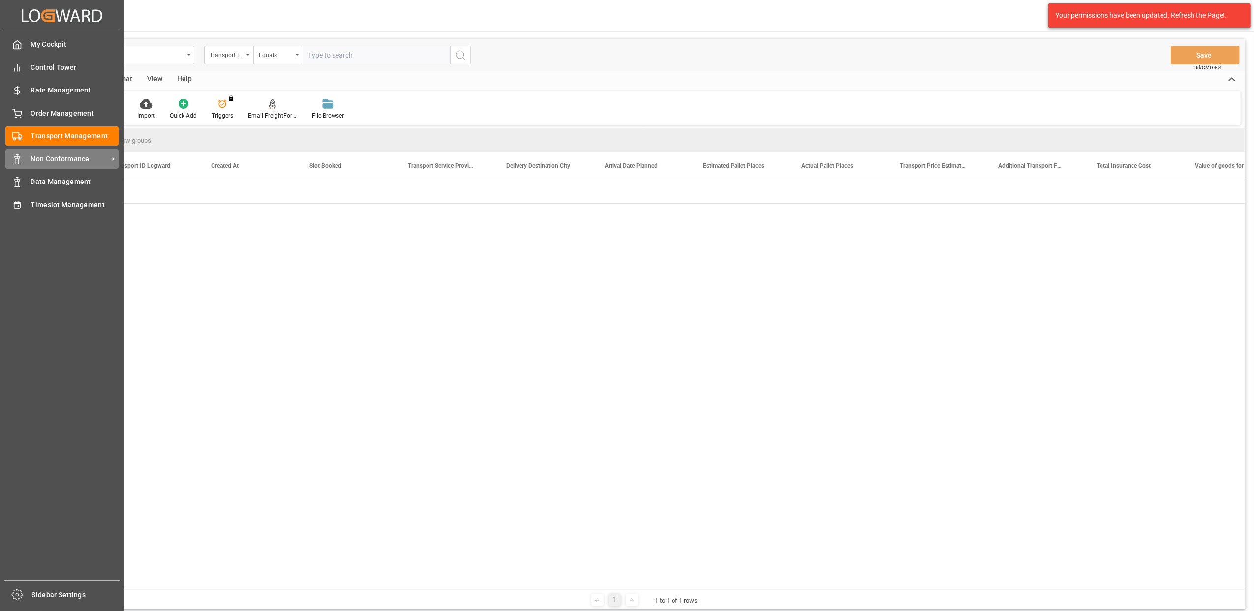
click at [47, 161] on span "Non Conformance" at bounding box center [70, 159] width 78 height 10
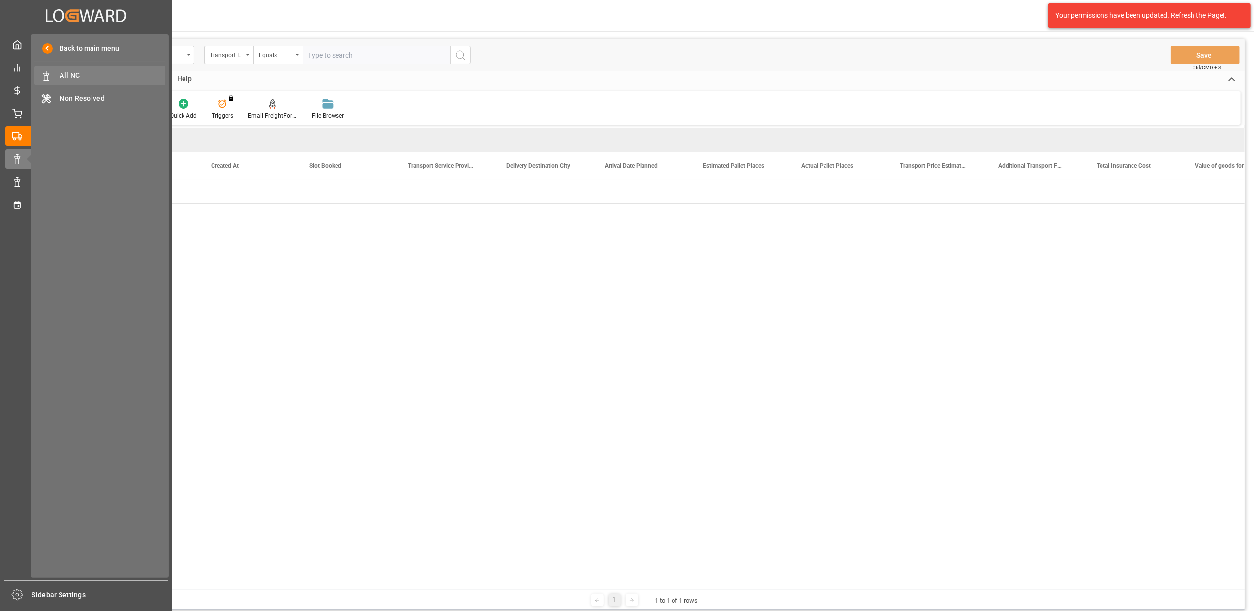
click at [85, 76] on span "All NC" at bounding box center [113, 75] width 106 height 10
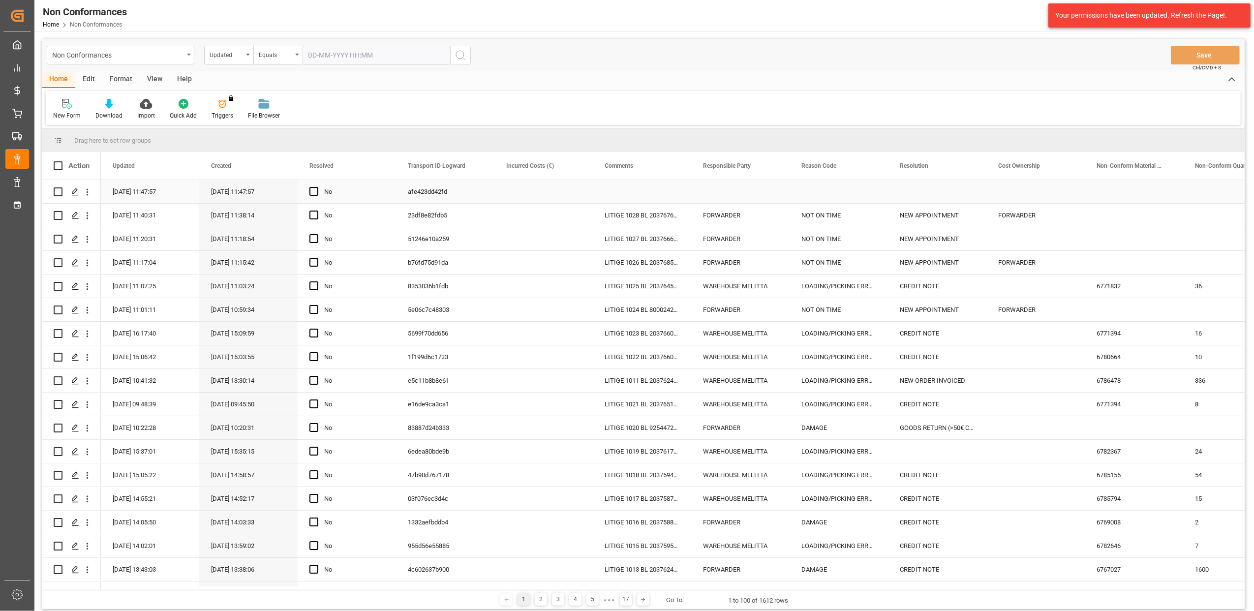
click at [646, 189] on div "Press SPACE to select this row." at bounding box center [642, 191] width 98 height 23
click at [72, 192] on icon "Press SPACE to select this row." at bounding box center [75, 192] width 8 height 8
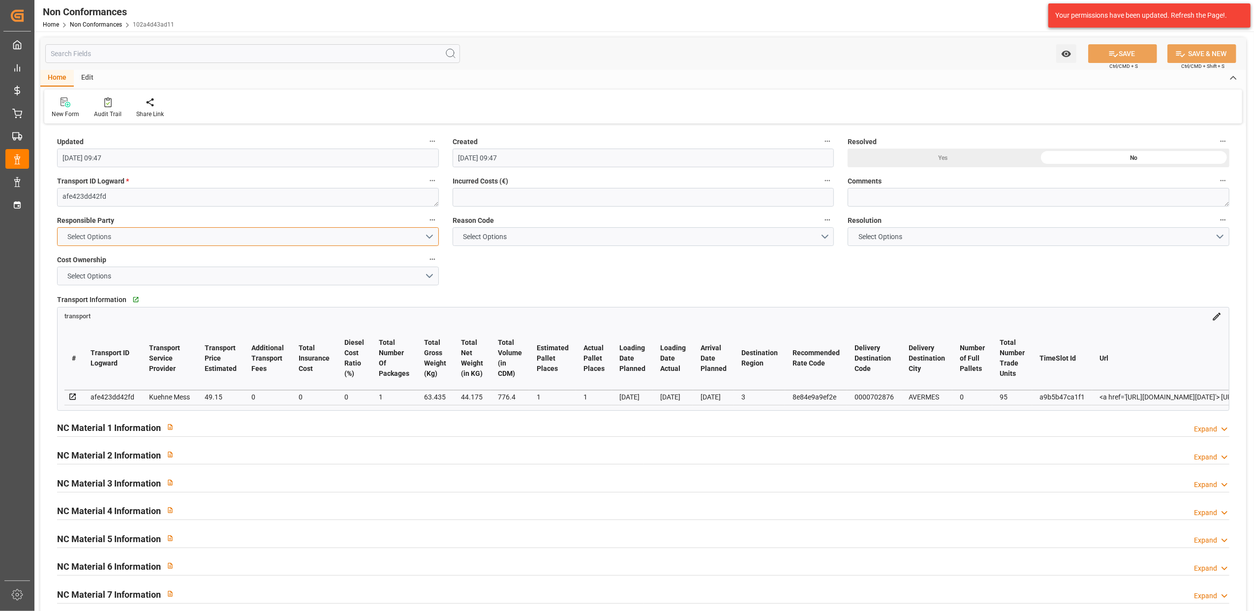
click at [429, 237] on button "Select Options" at bounding box center [248, 236] width 382 height 19
click at [133, 261] on div "WAREHOUSE MELITTA" at bounding box center [248, 259] width 381 height 21
click at [826, 236] on button "Select Options" at bounding box center [643, 236] width 382 height 19
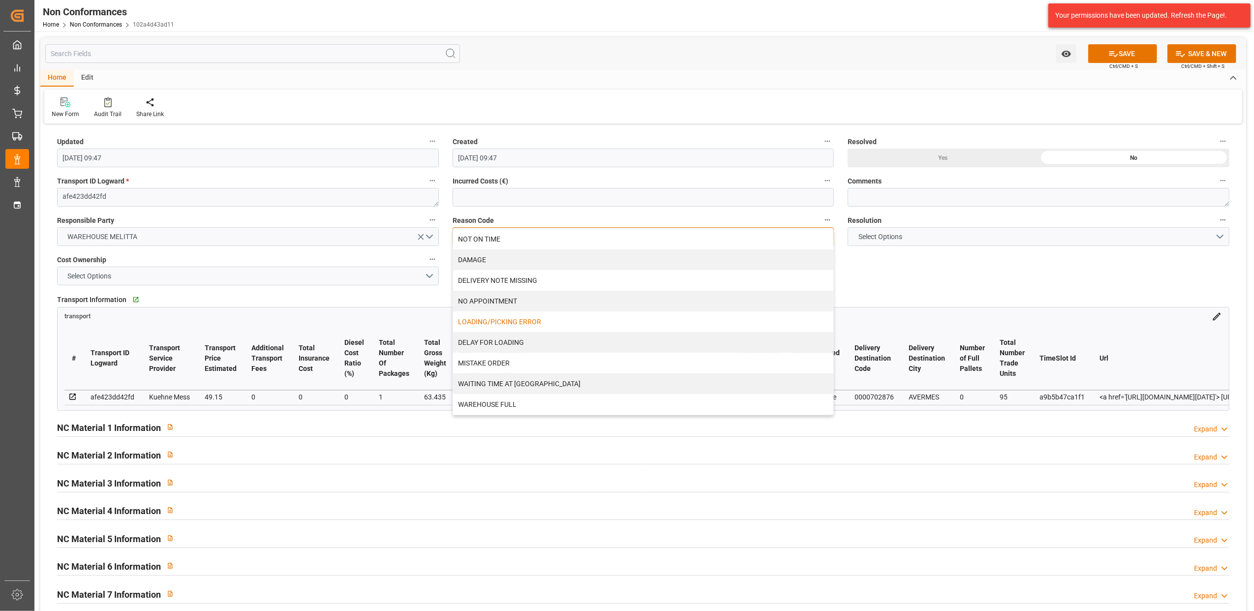
click at [509, 324] on div "LOADING/PICKING ERROR" at bounding box center [643, 321] width 381 height 21
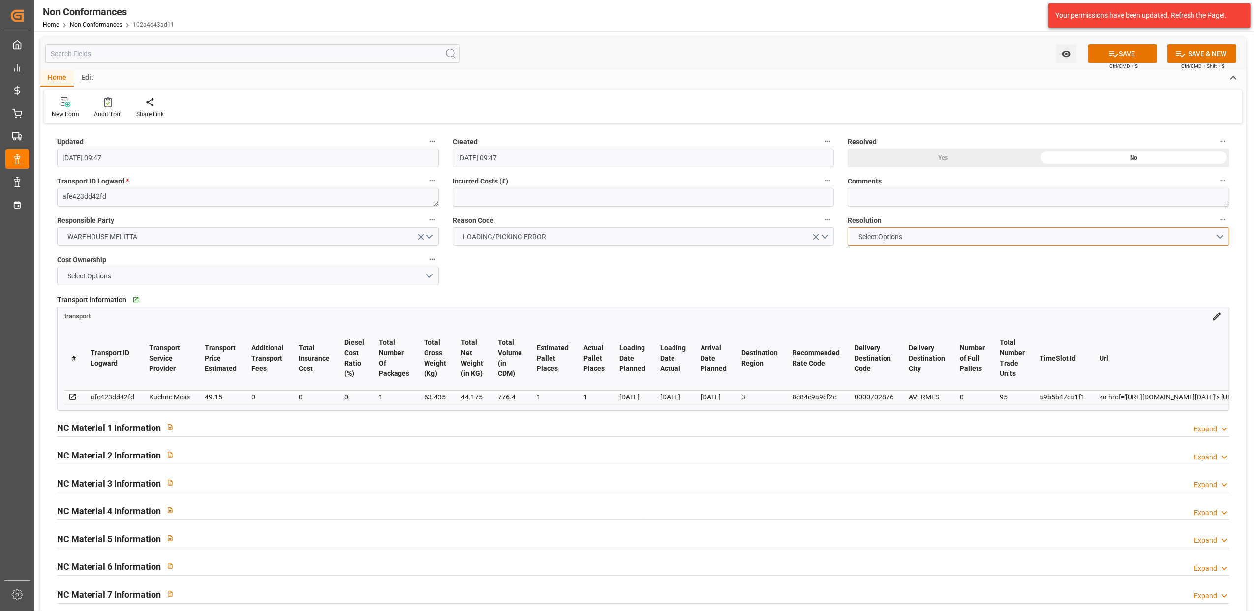
click at [1006, 239] on button "Select Options" at bounding box center [1038, 236] width 382 height 19
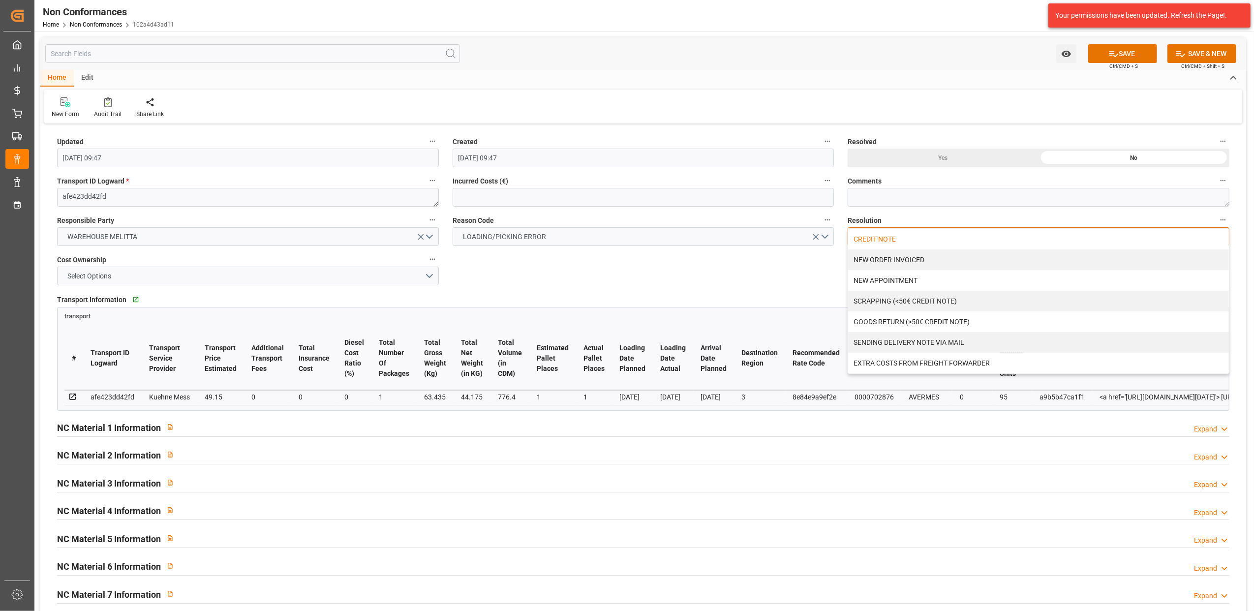
click at [880, 235] on div "CREDIT NOTE" at bounding box center [1038, 239] width 381 height 21
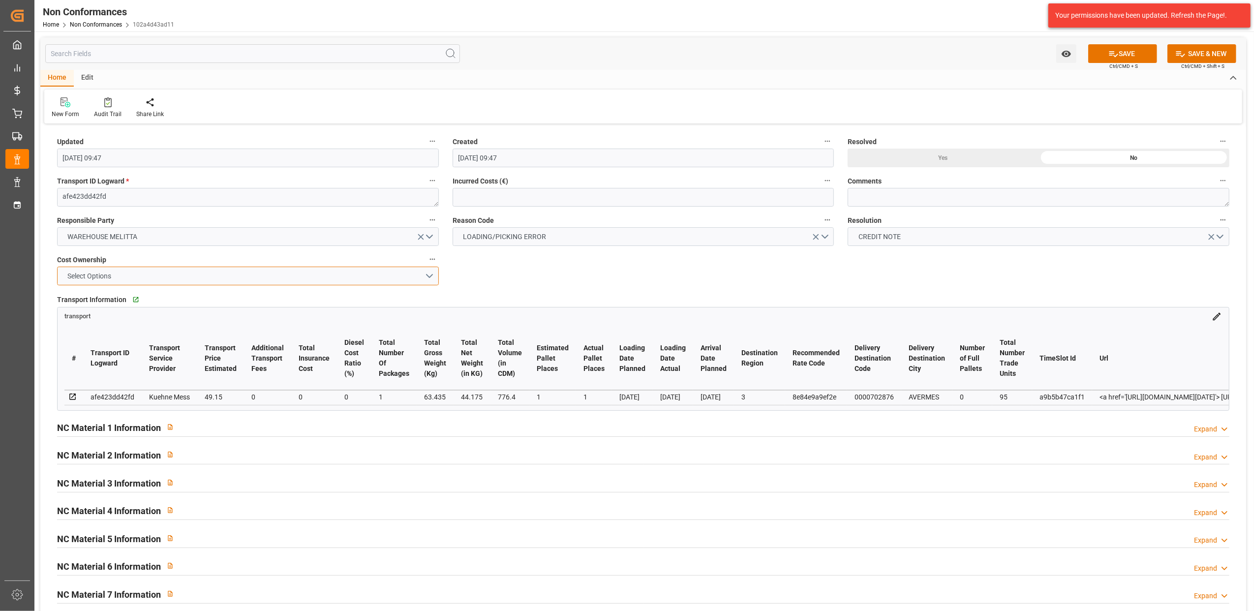
click at [427, 274] on button "Select Options" at bounding box center [248, 276] width 382 height 19
click at [106, 305] on div "MELITTA" at bounding box center [248, 299] width 381 height 21
click at [891, 199] on textarea at bounding box center [1038, 197] width 382 height 19
type textarea "LITIGE 1029 BL 20376611 Manque 6 colis de VCB (6780483)"
click at [1132, 50] on button "SAVE" at bounding box center [1122, 53] width 69 height 19
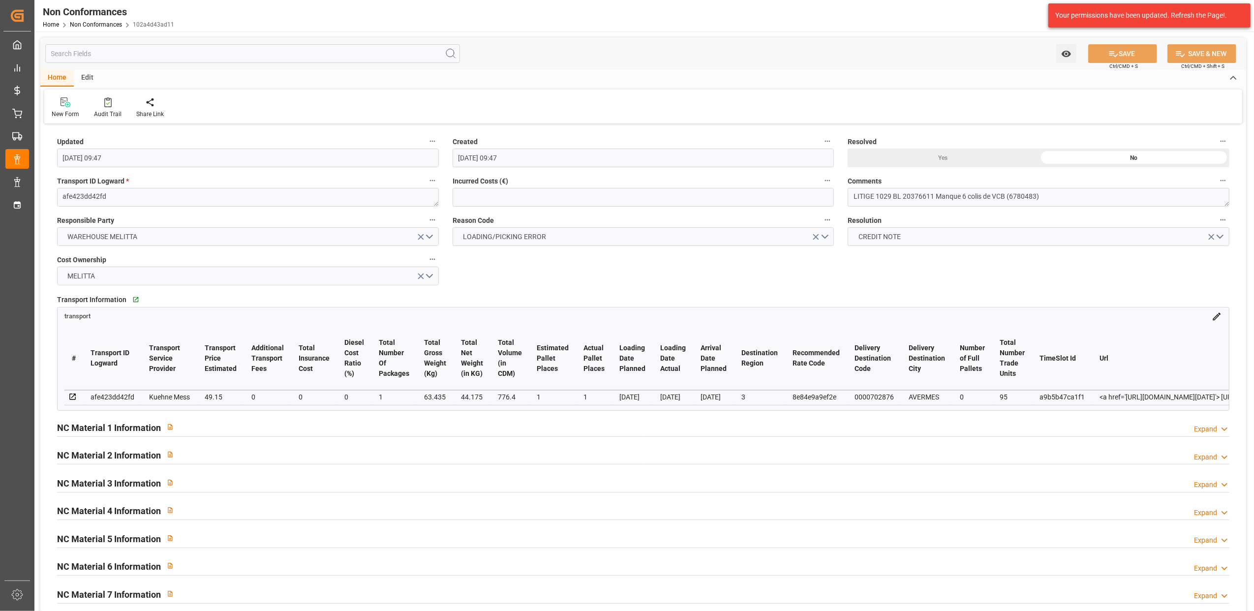
type input "[DATE] 09:49"
click at [980, 67] on div "Watch Option SAVE Ctrl/CMD + S SAVE & NEW Ctrl/CMD + Shift + S" at bounding box center [642, 53] width 1205 height 32
